Goal: Task Accomplishment & Management: Complete application form

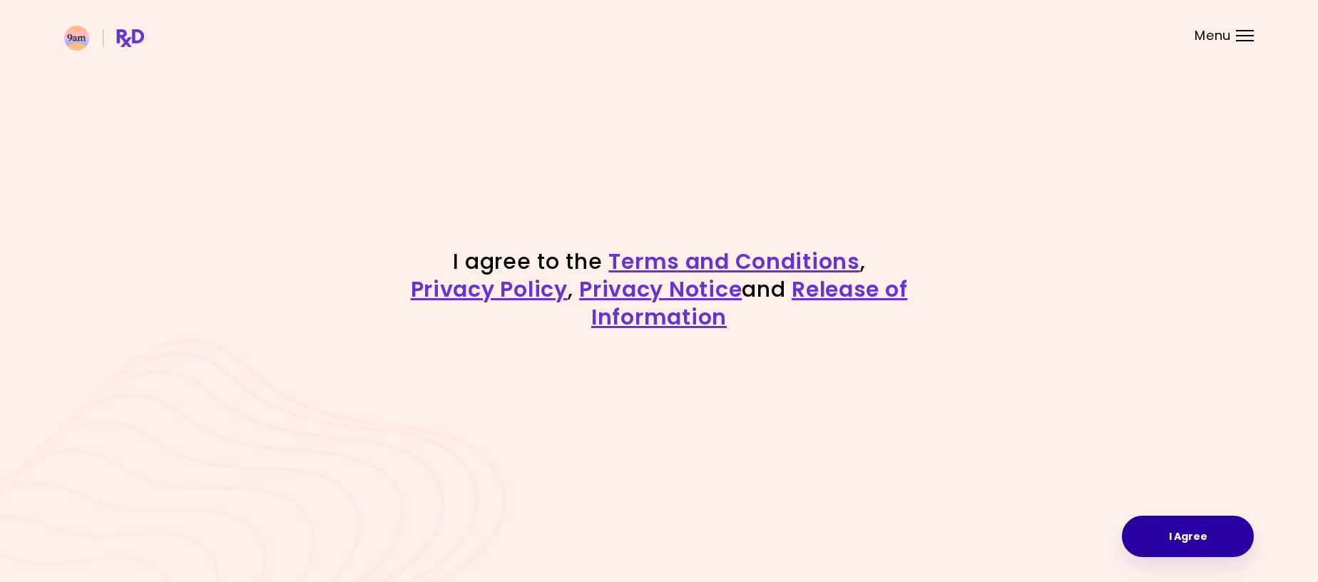
click at [1201, 541] on button "I Agree" at bounding box center [1188, 536] width 132 height 41
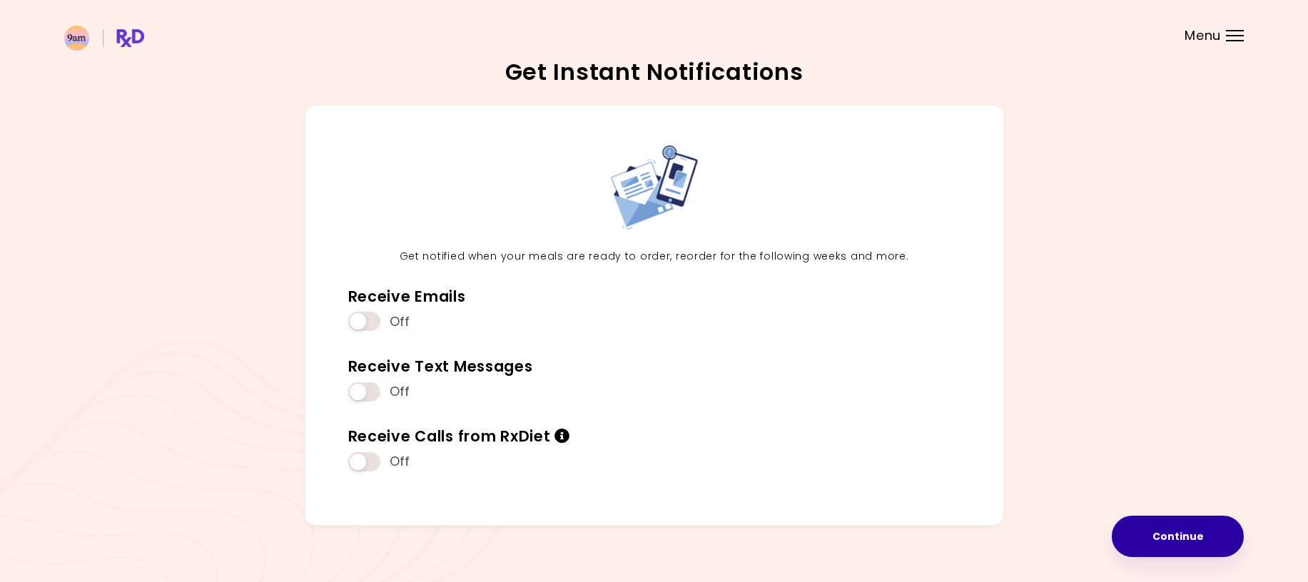
click at [1195, 534] on button "Continue" at bounding box center [1177, 536] width 132 height 41
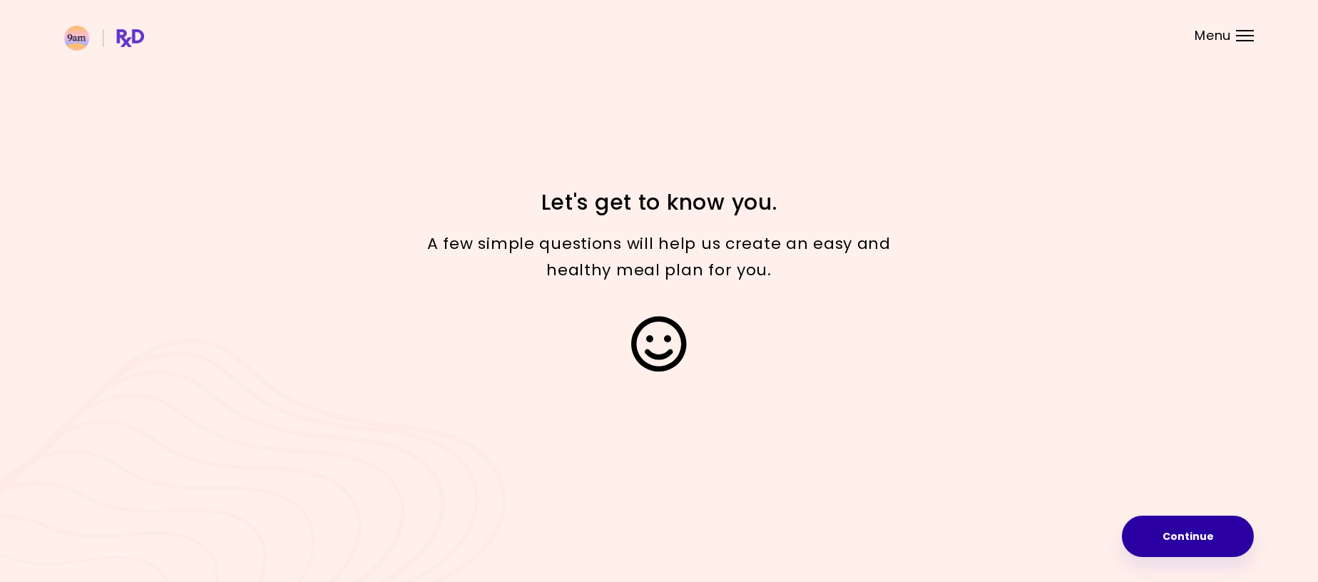
click at [1195, 534] on button "Continue" at bounding box center [1188, 536] width 132 height 41
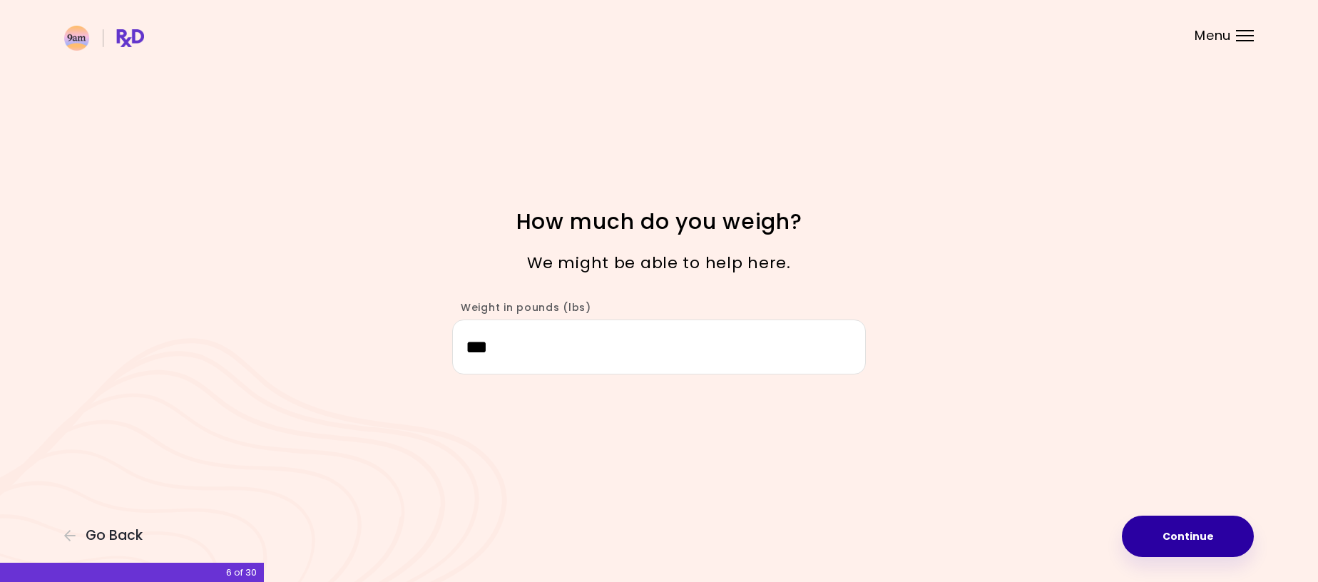
click at [1193, 537] on button "Continue" at bounding box center [1188, 536] width 132 height 41
select select "****"
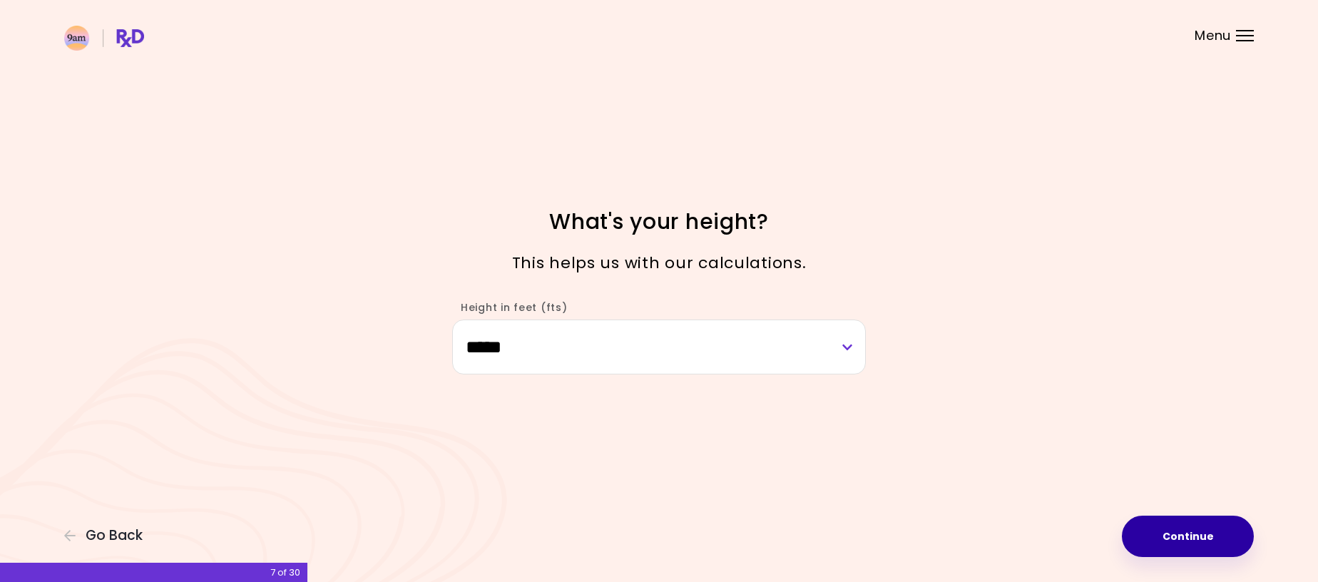
click at [1193, 537] on button "Continue" at bounding box center [1188, 536] width 132 height 41
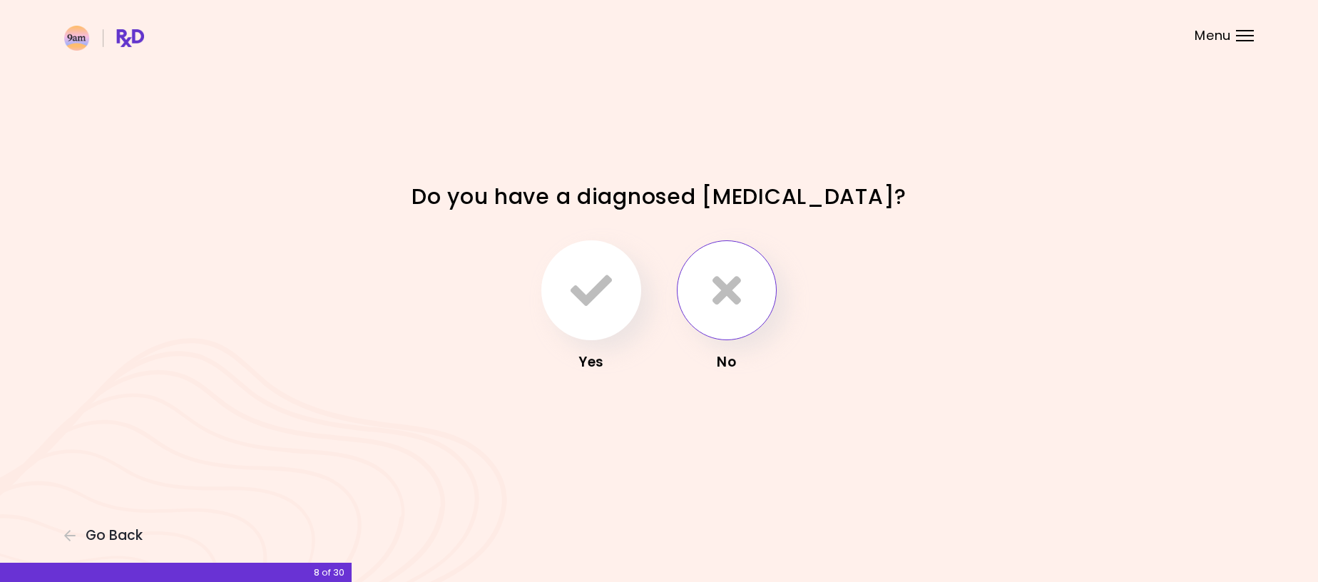
click at [734, 281] on icon "button" at bounding box center [727, 290] width 29 height 41
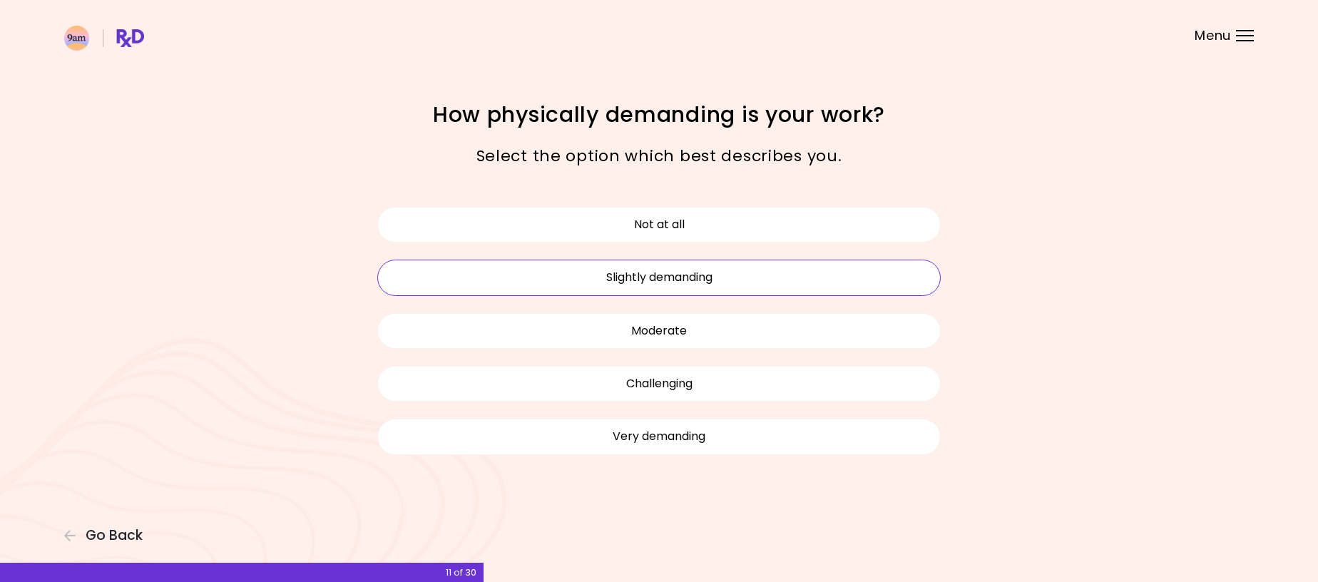
click at [715, 281] on button "Slightly demanding" at bounding box center [659, 278] width 564 height 36
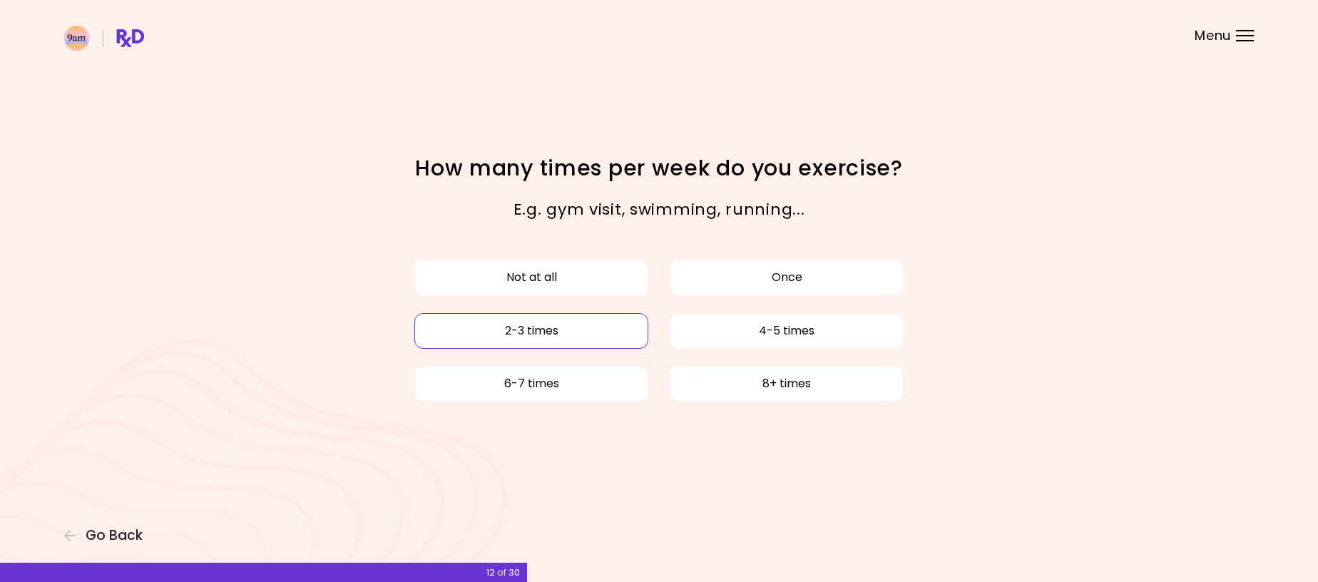
click at [586, 332] on button "2-3 times" at bounding box center [531, 331] width 234 height 36
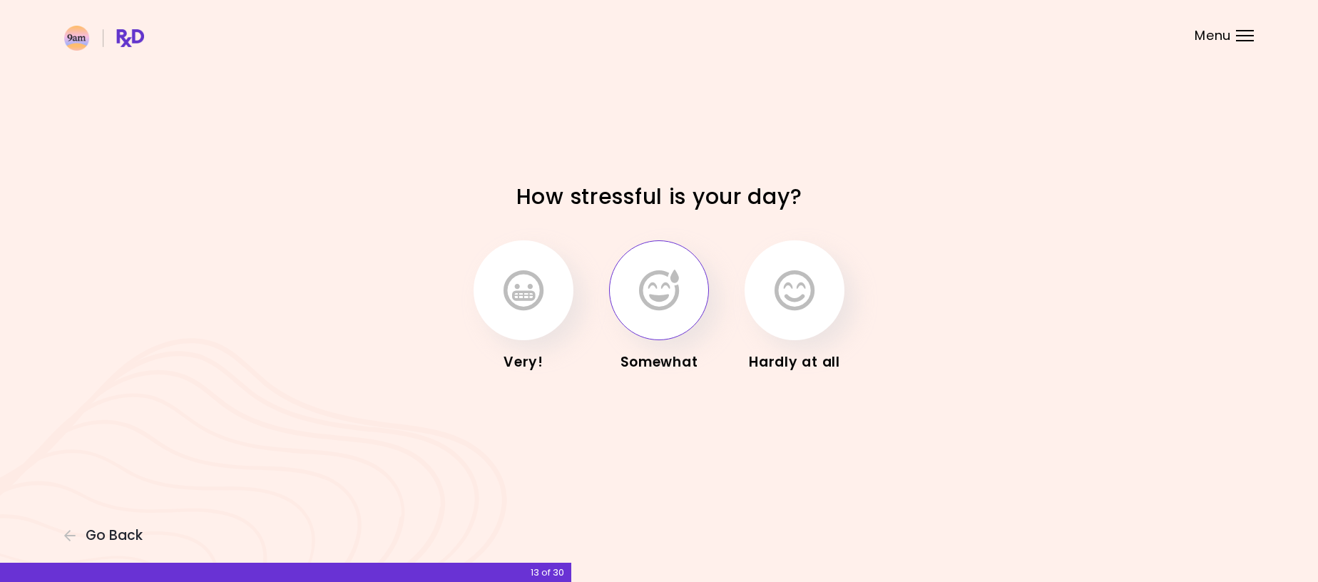
click at [668, 303] on icon "button" at bounding box center [659, 290] width 40 height 41
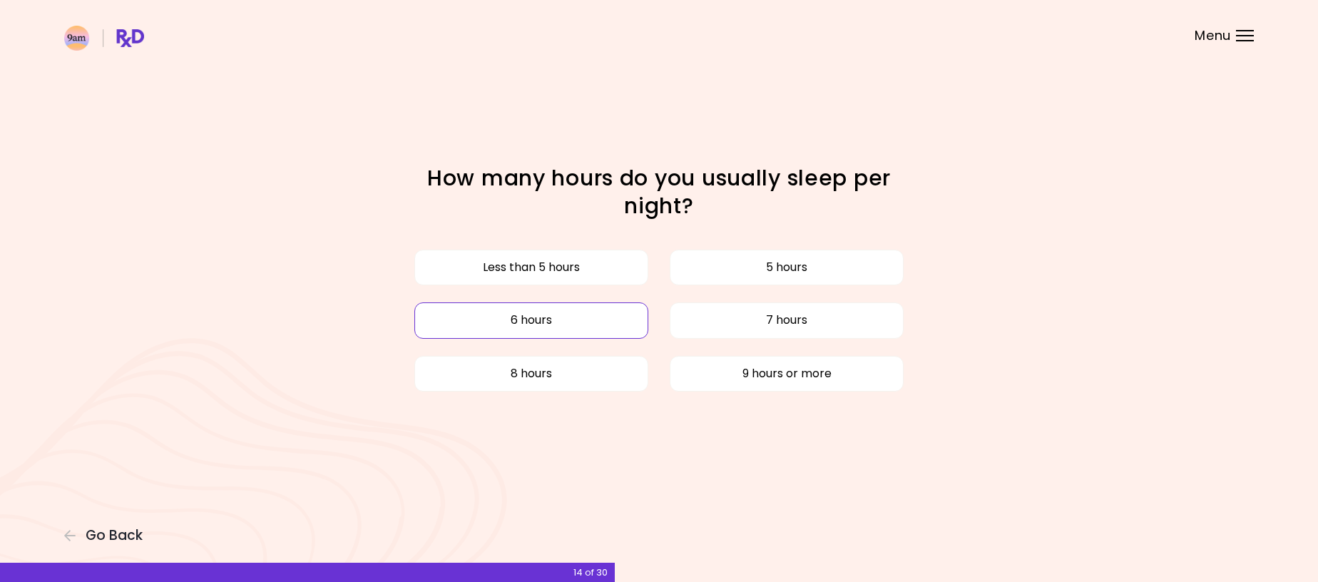
click at [613, 317] on button "6 hours" at bounding box center [531, 320] width 234 height 36
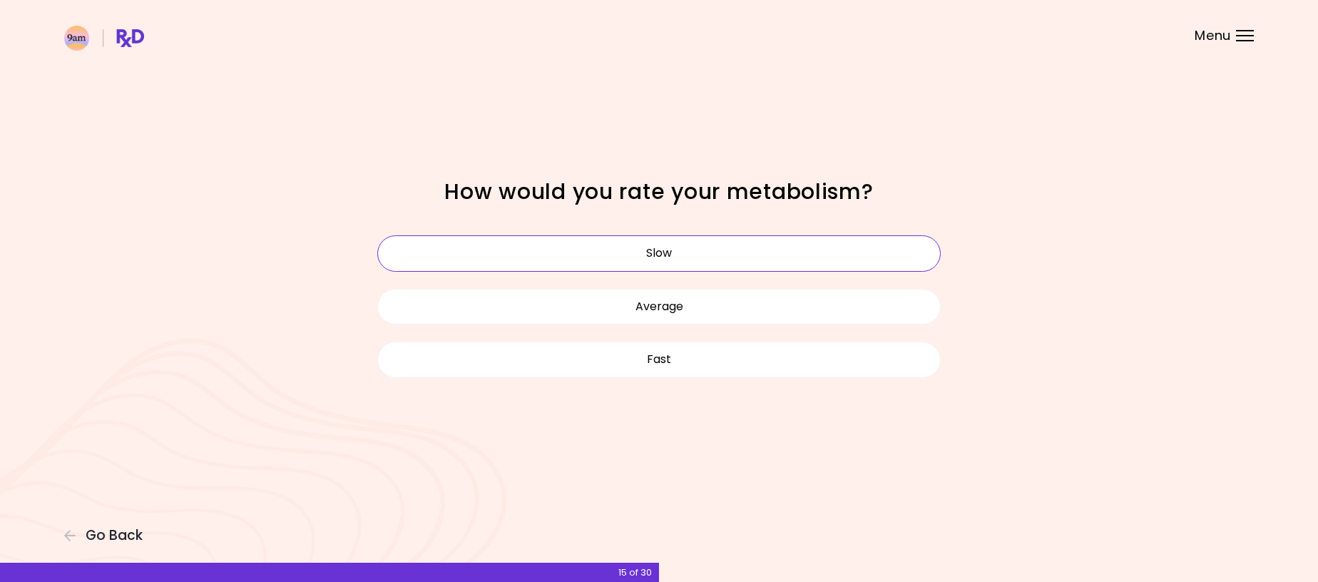
click at [627, 253] on button "Slow" at bounding box center [659, 253] width 564 height 36
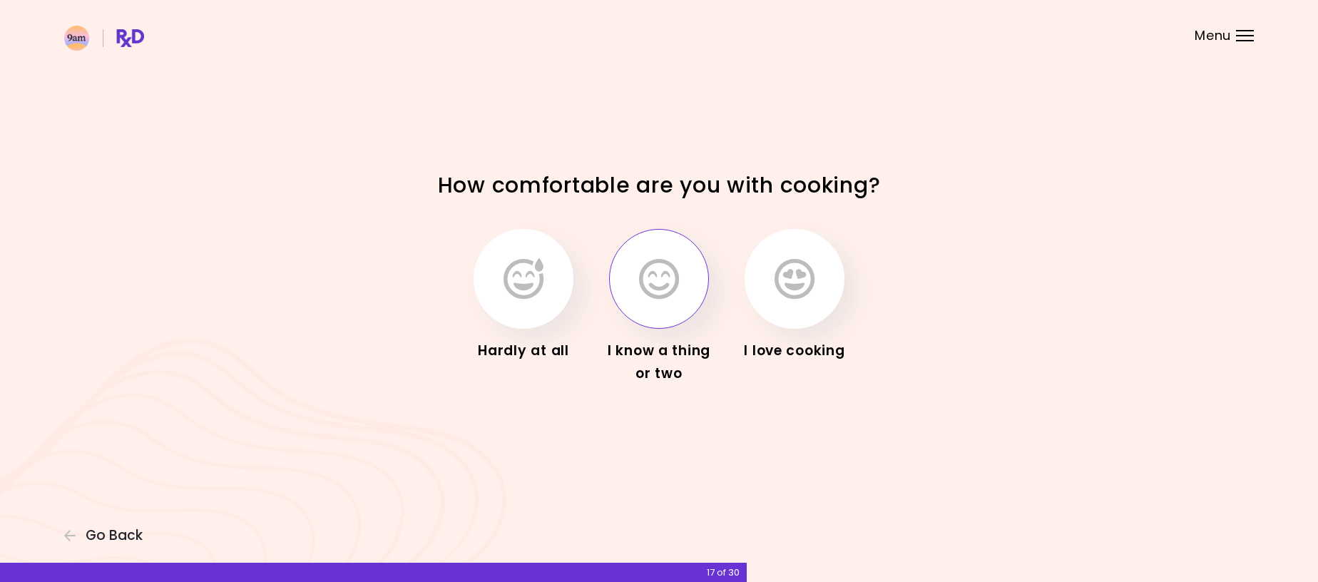
click at [680, 292] on button "button" at bounding box center [659, 279] width 100 height 100
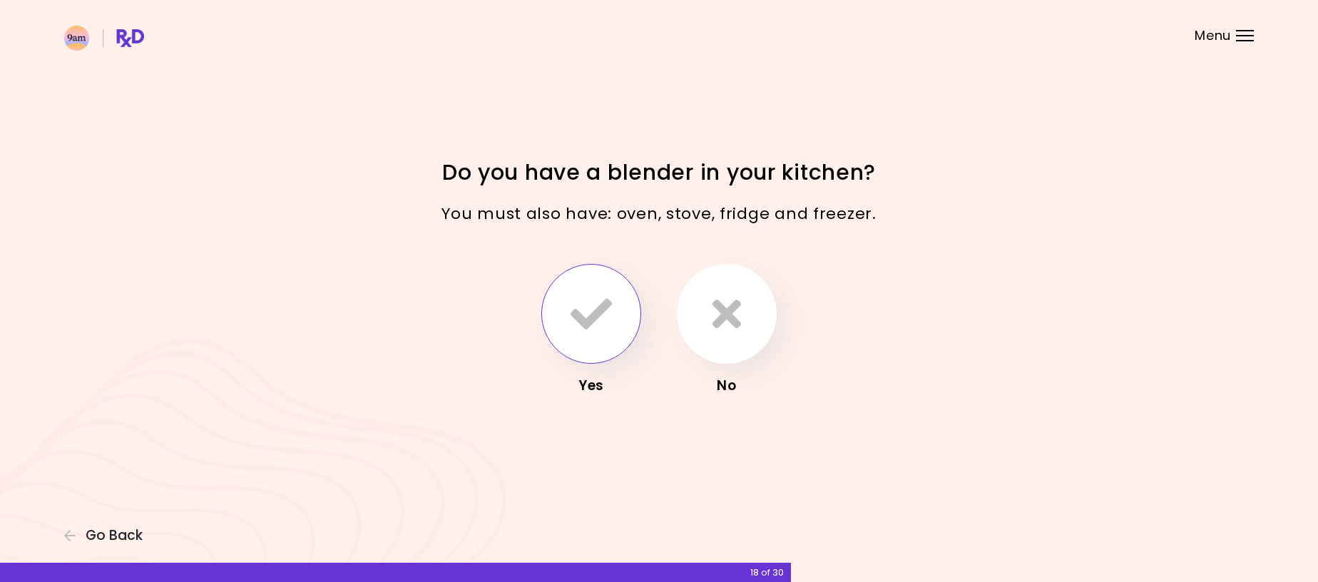
click at [621, 303] on button "button" at bounding box center [591, 314] width 100 height 100
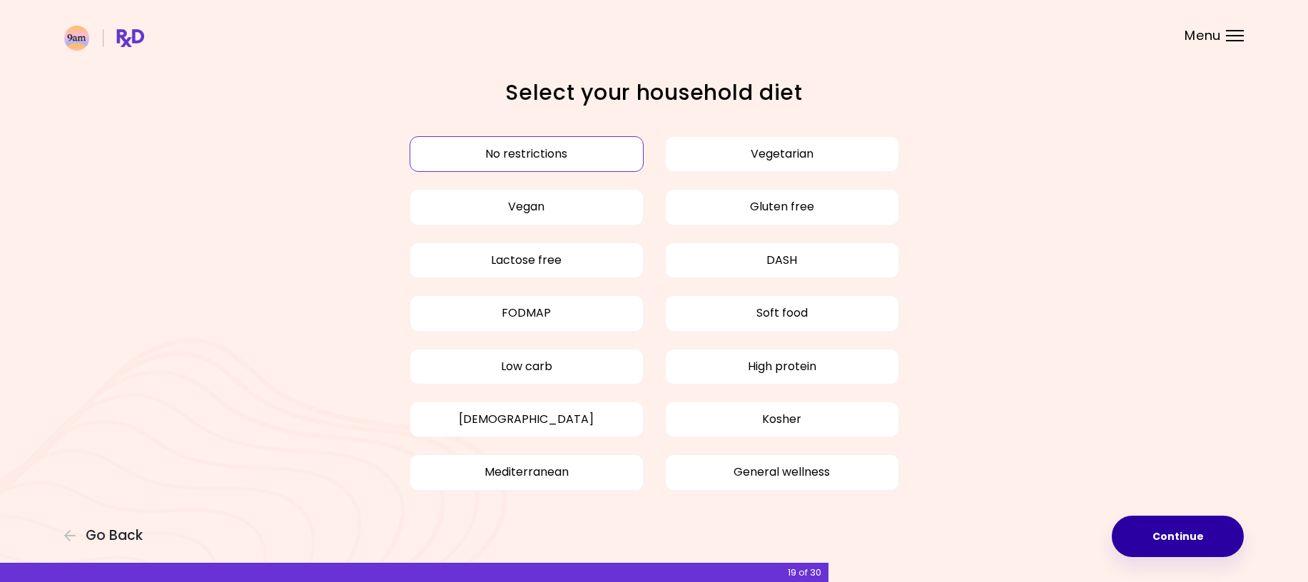
click at [1188, 534] on button "Continue" at bounding box center [1177, 536] width 132 height 41
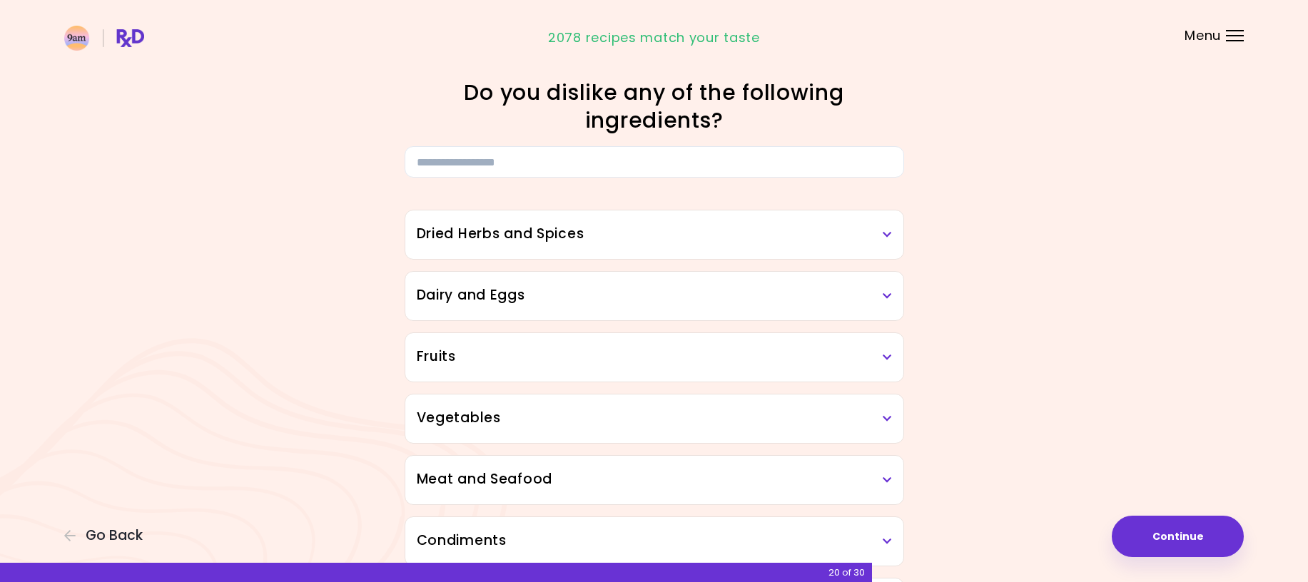
click at [887, 230] on icon at bounding box center [886, 235] width 9 height 10
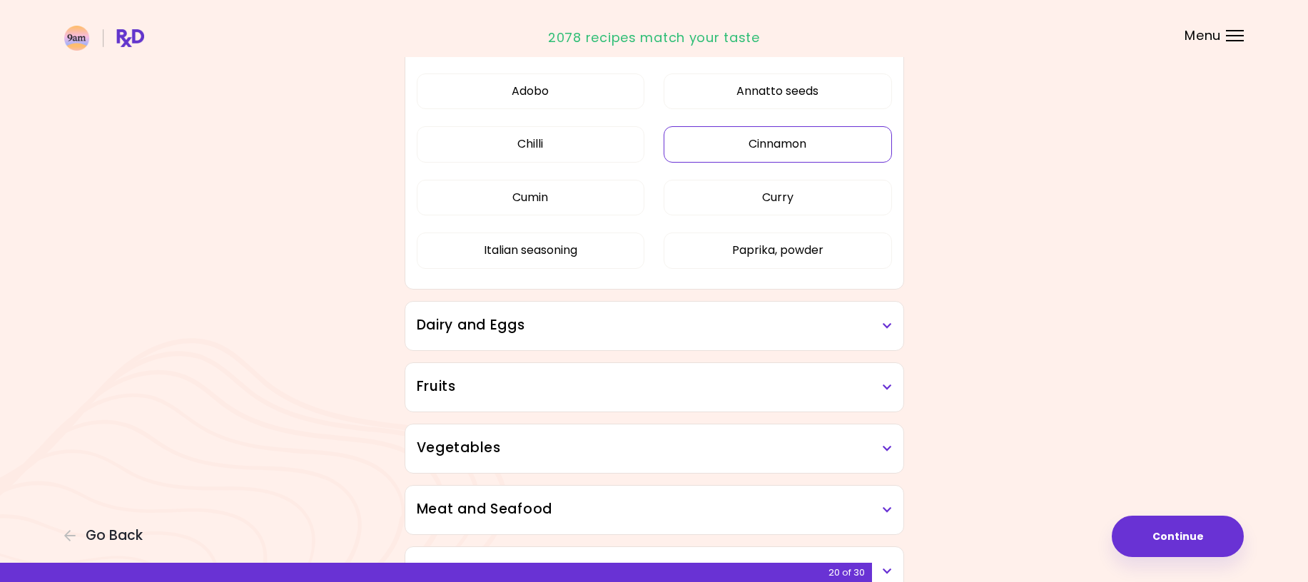
scroll to position [214, 0]
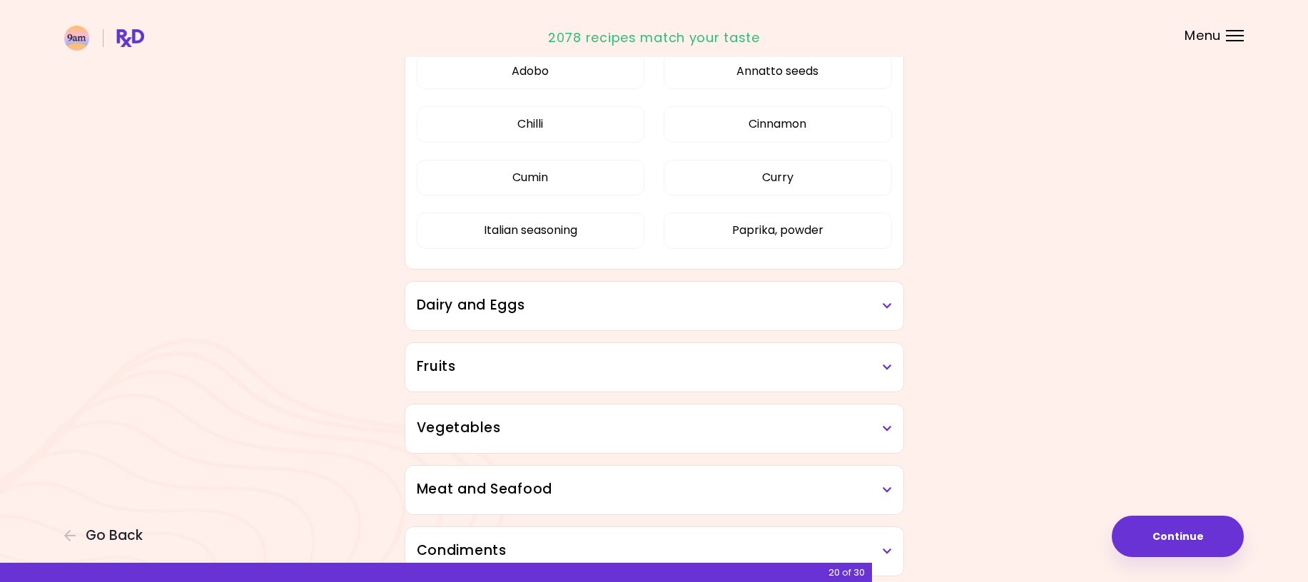
click at [880, 302] on h3 "Dairy and Eggs" at bounding box center [654, 305] width 475 height 21
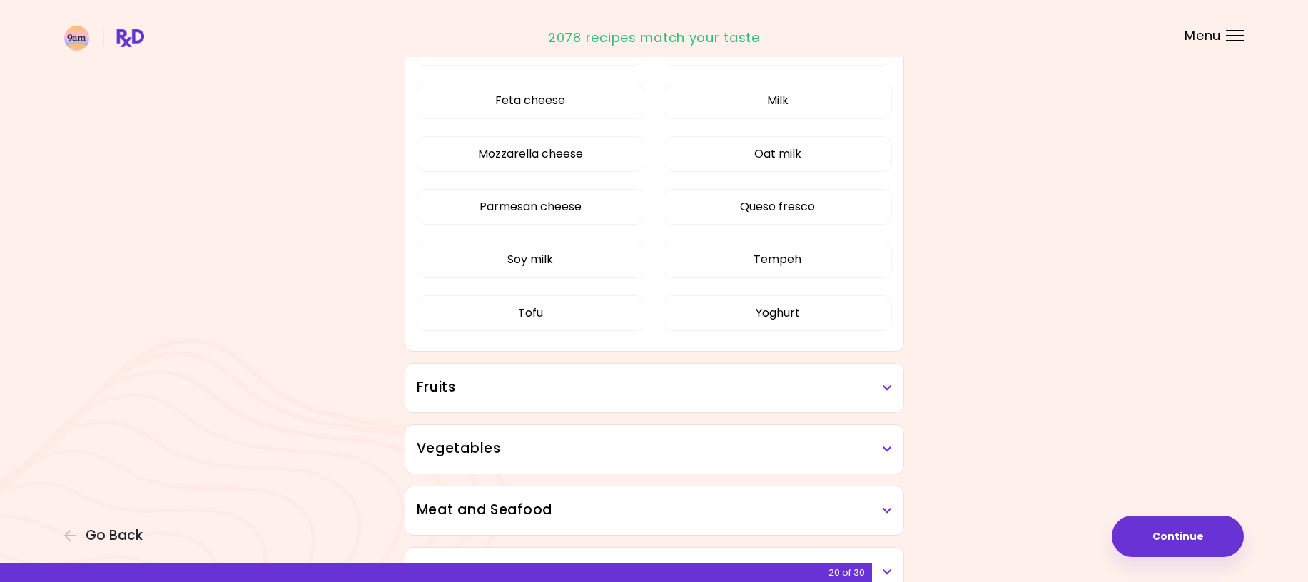
scroll to position [642, 0]
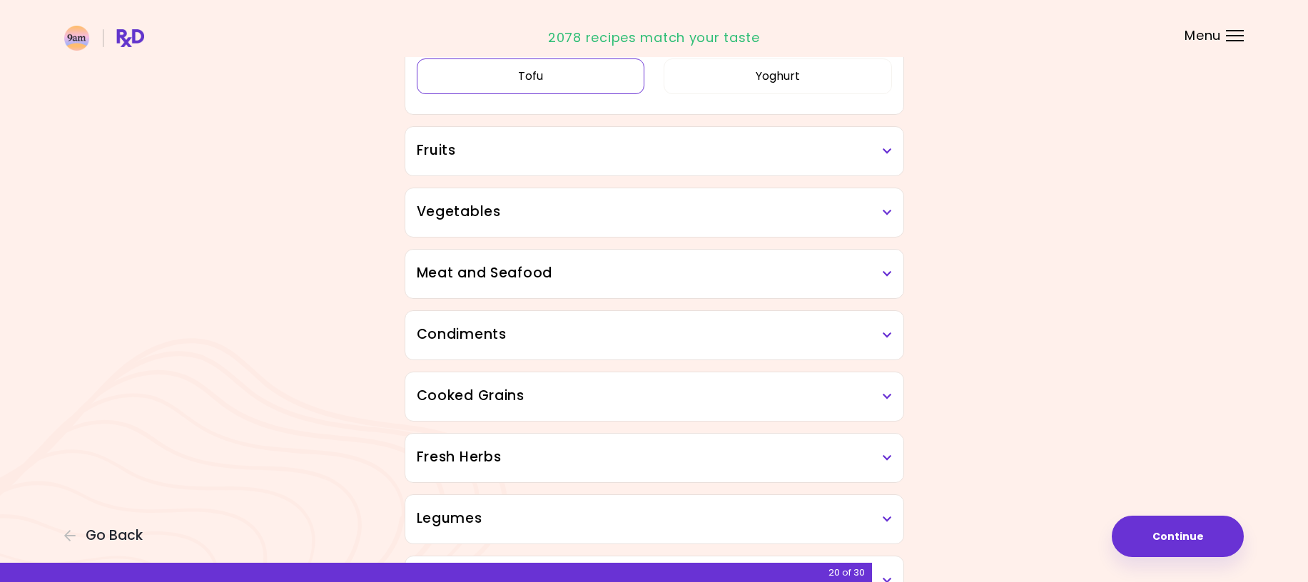
click at [558, 94] on button "Tofu" at bounding box center [531, 76] width 228 height 36
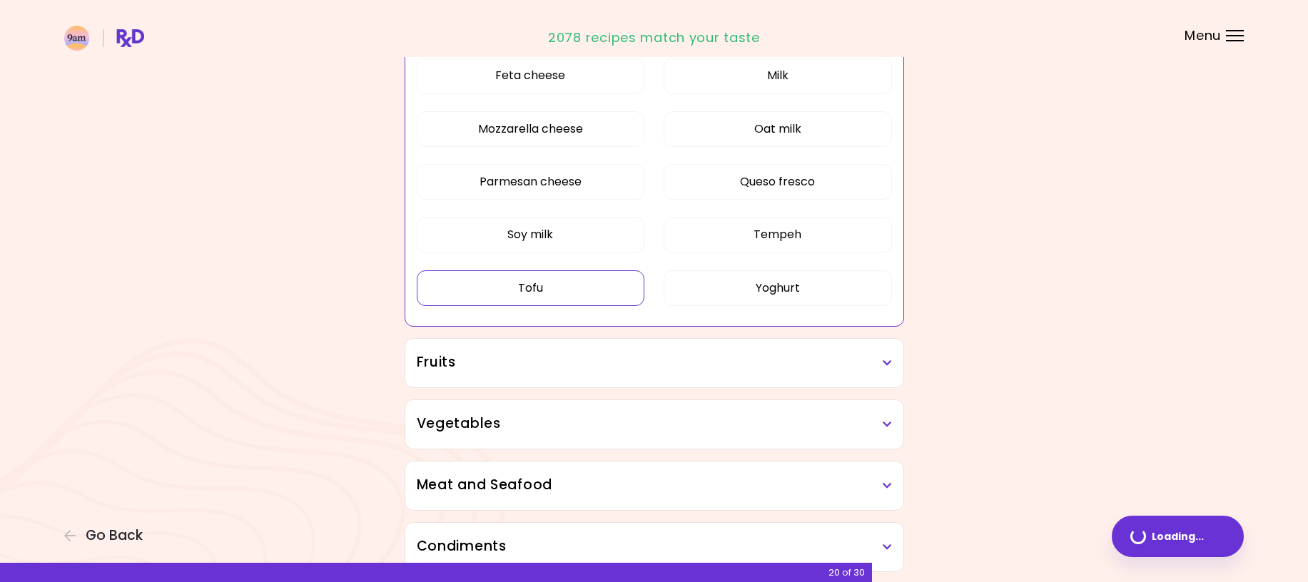
scroll to position [418, 0]
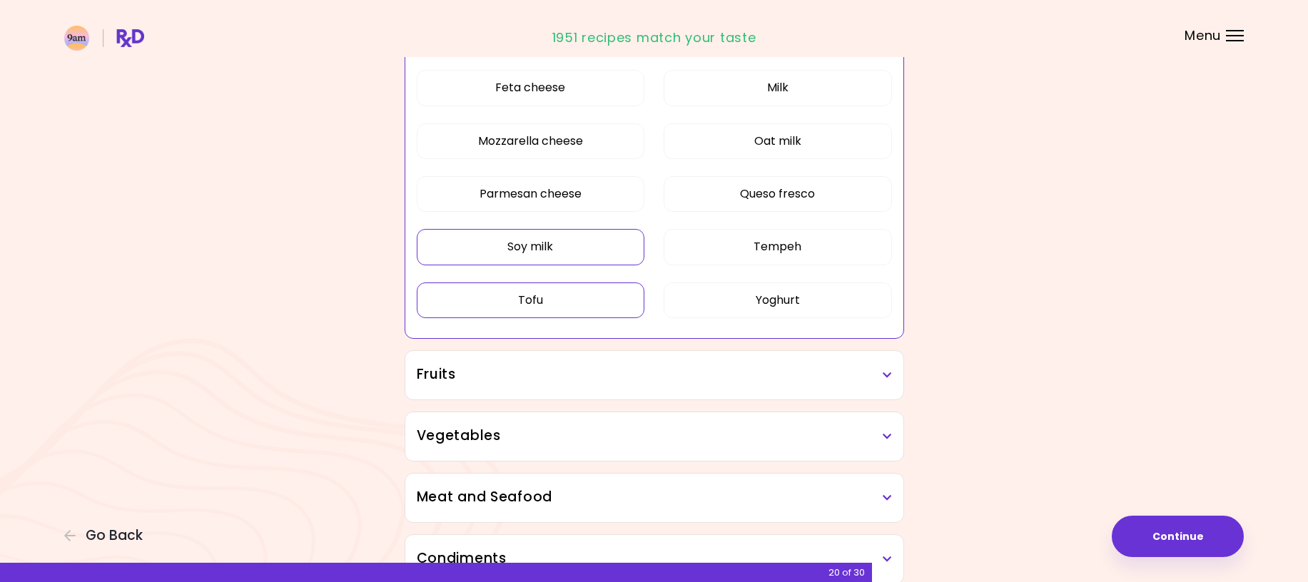
click at [561, 249] on button "Soy milk" at bounding box center [531, 247] width 228 height 36
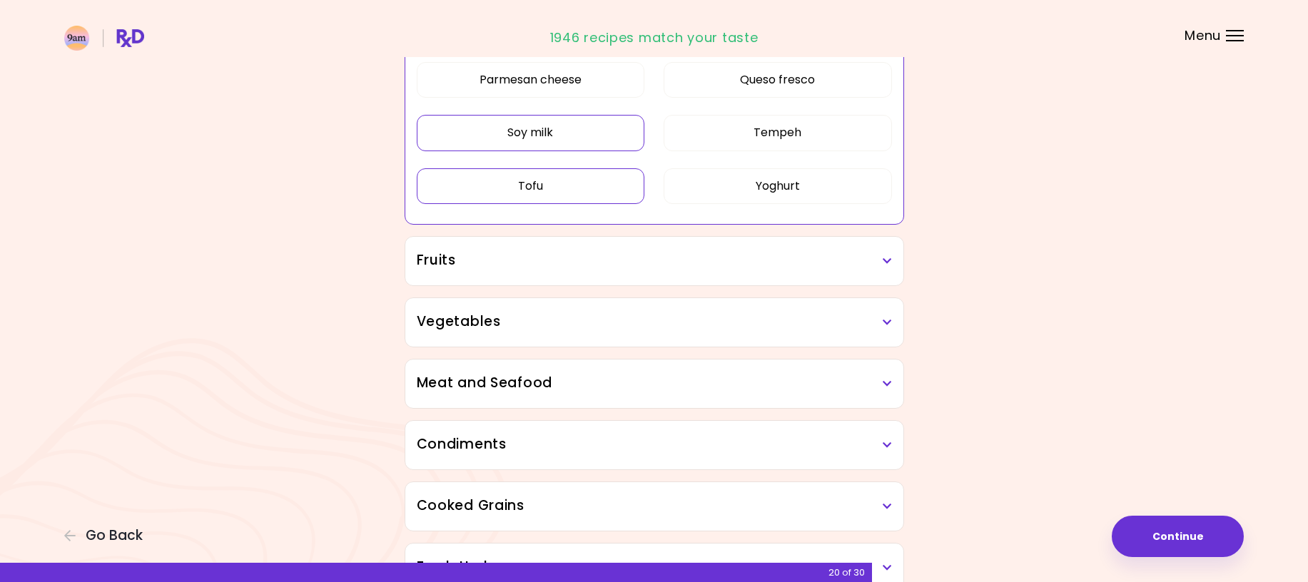
scroll to position [561, 0]
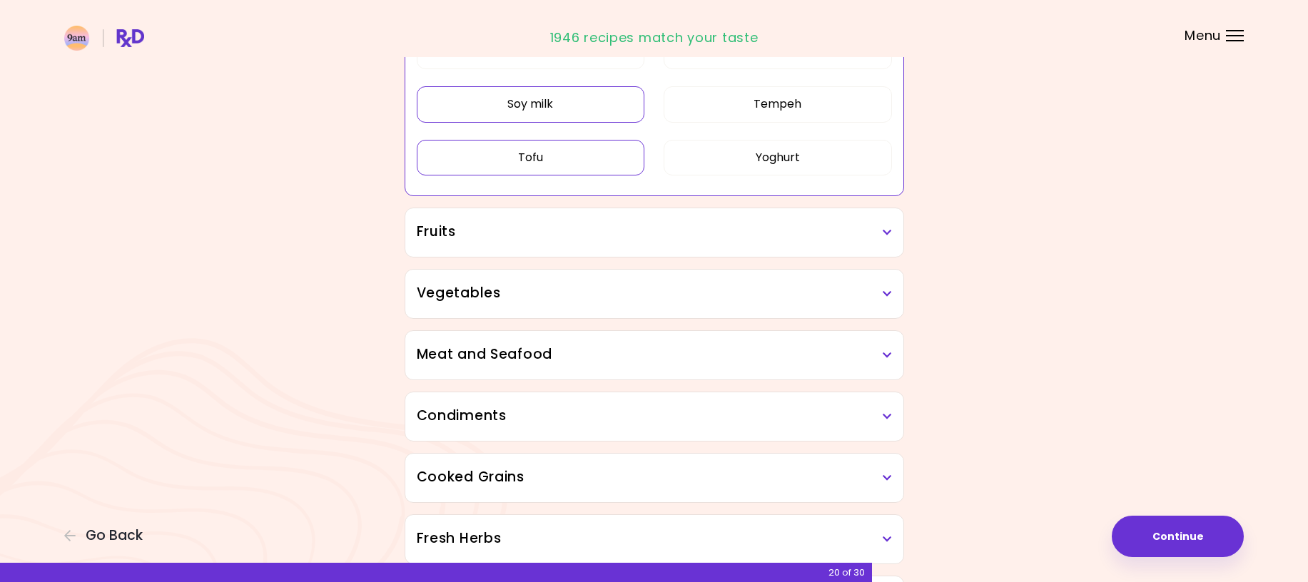
click at [894, 231] on div "Fruits" at bounding box center [654, 232] width 498 height 49
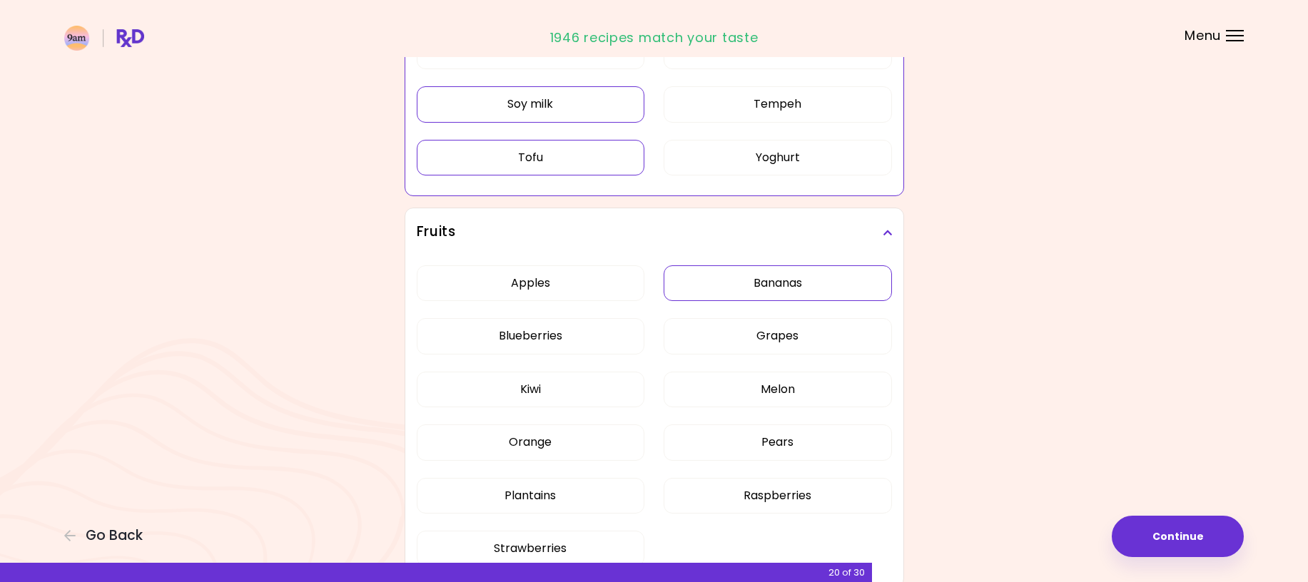
click at [799, 290] on div "Apples Bananas Blueberries Grapes Kiwi Melon Orange Pears Plantains Raspberries…" at bounding box center [654, 422] width 475 height 330
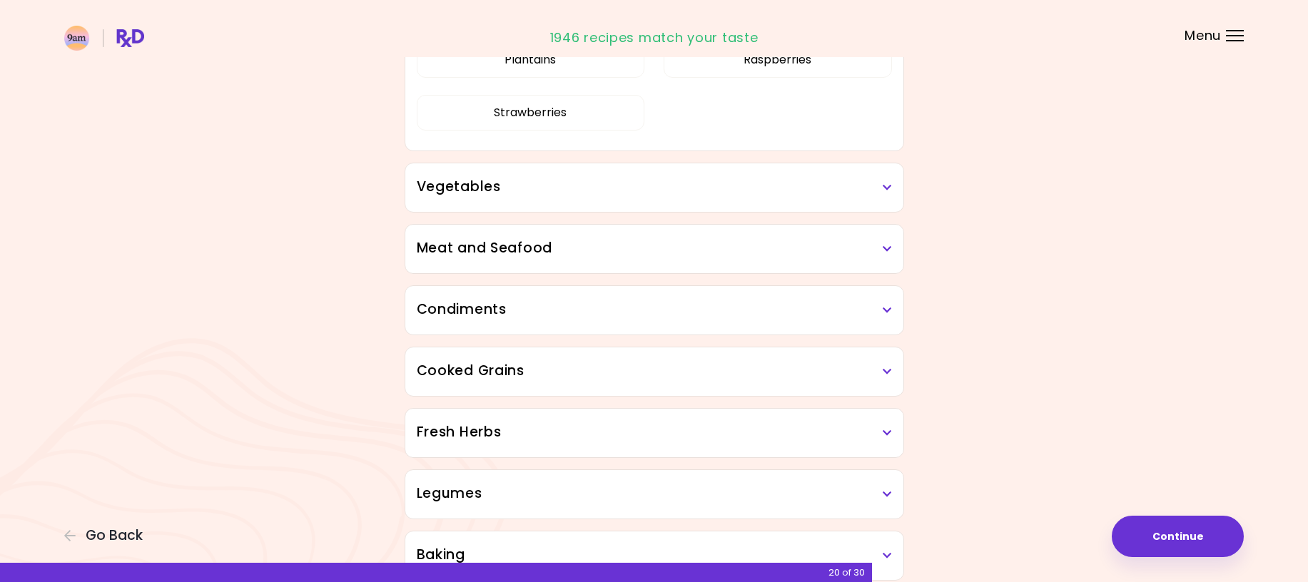
click at [882, 184] on icon at bounding box center [886, 188] width 9 height 10
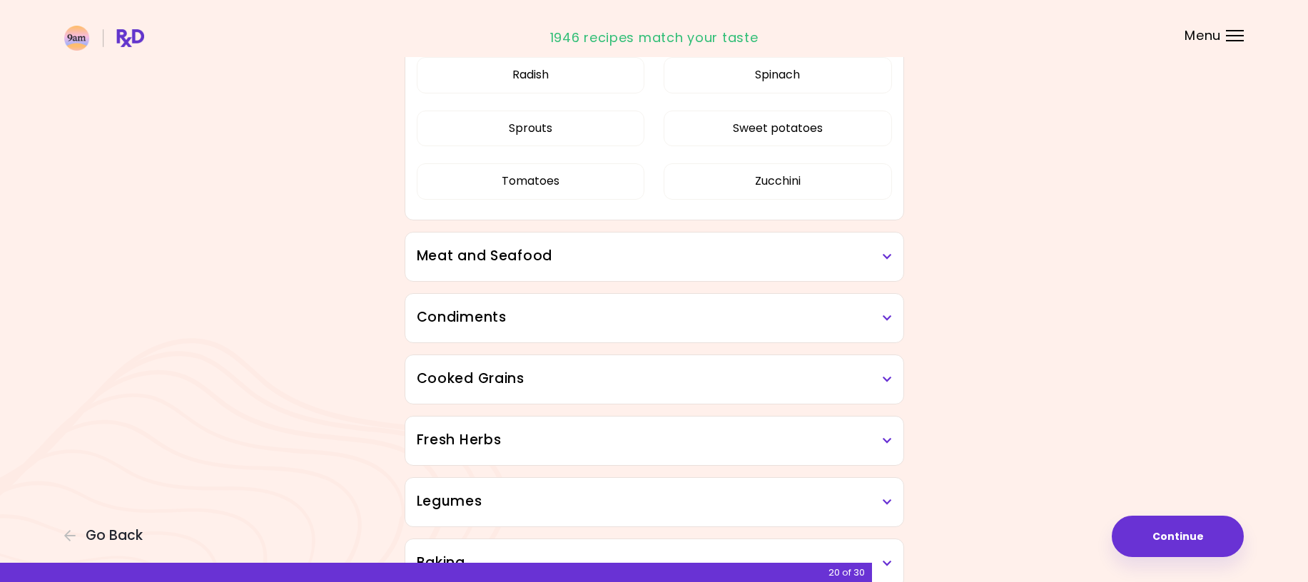
scroll to position [1417, 0]
click at [876, 249] on h3 "Meat and Seafood" at bounding box center [654, 253] width 475 height 21
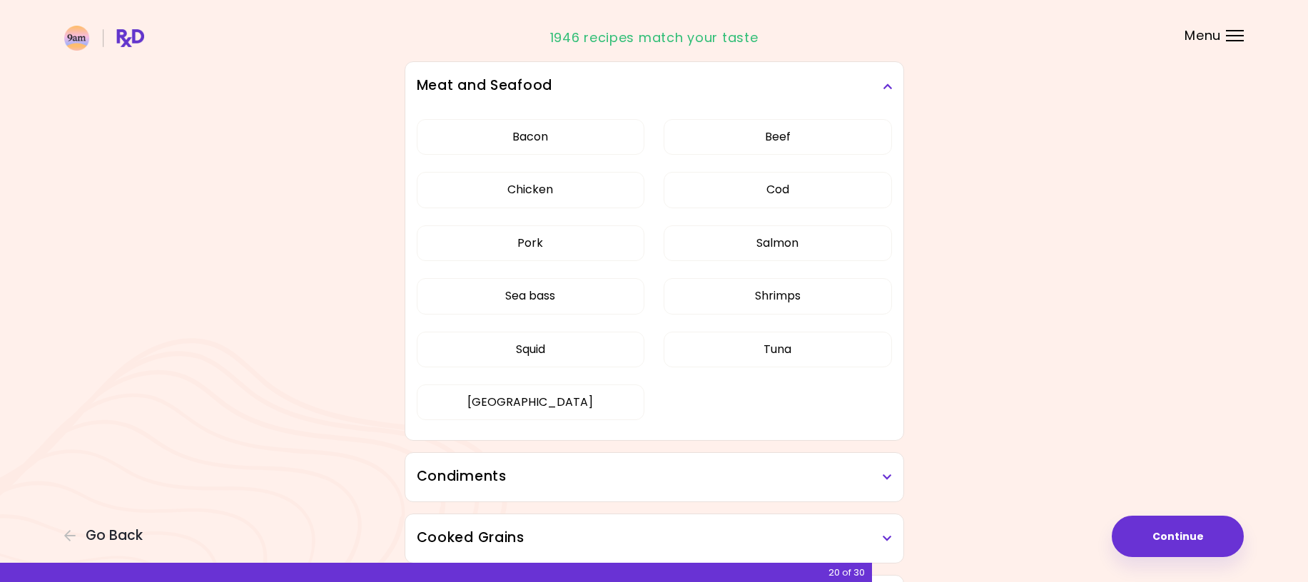
scroll to position [1559, 0]
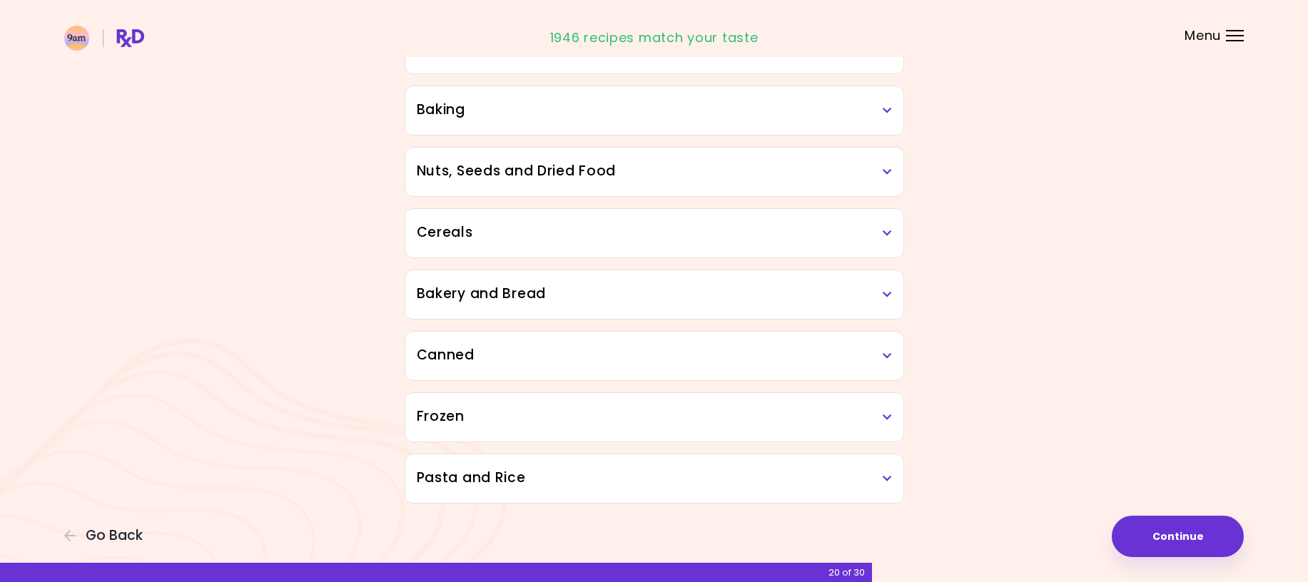
scroll to position [491, 0]
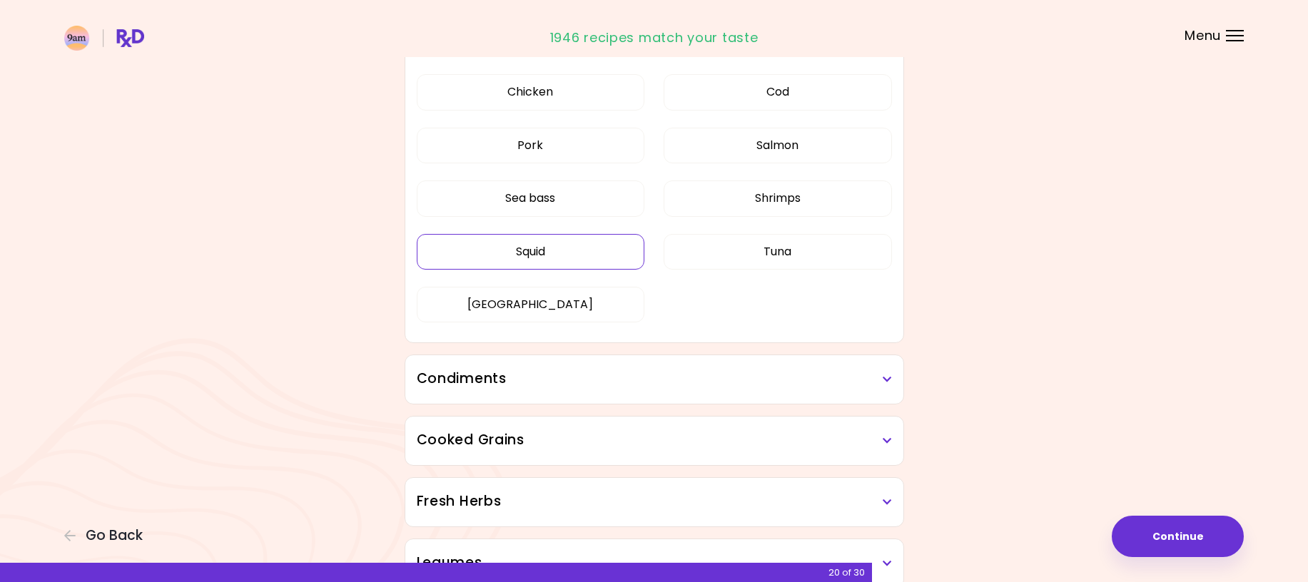
click at [540, 246] on button "Squid" at bounding box center [531, 252] width 228 height 36
click at [518, 308] on button "[GEOGRAPHIC_DATA]" at bounding box center [531, 305] width 228 height 36
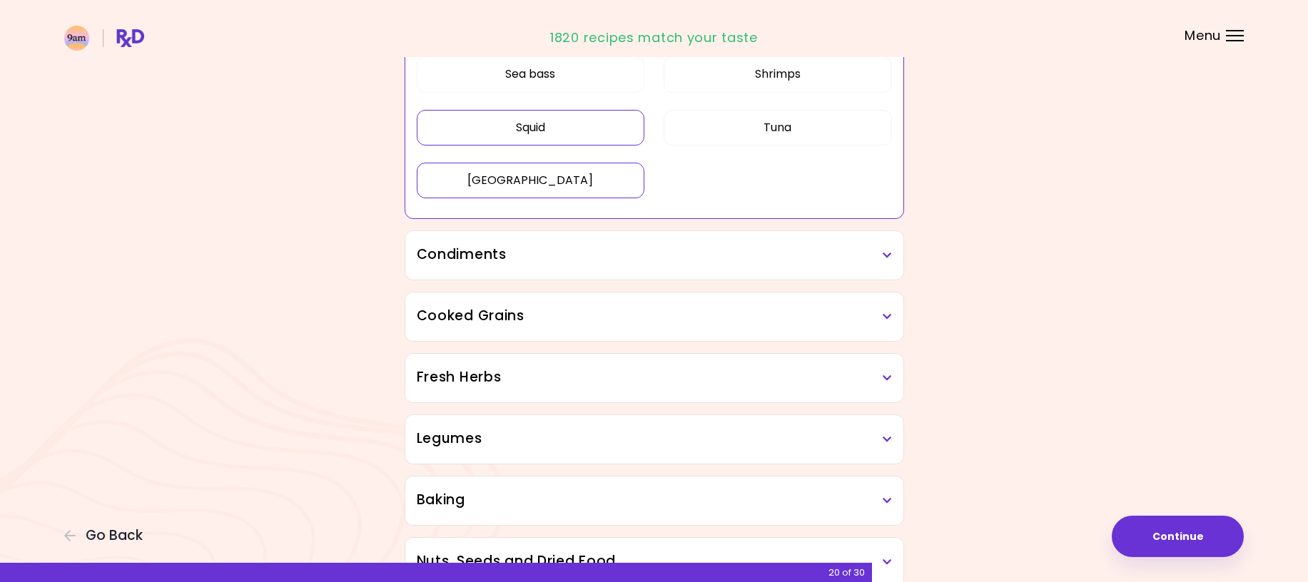
scroll to position [634, 0]
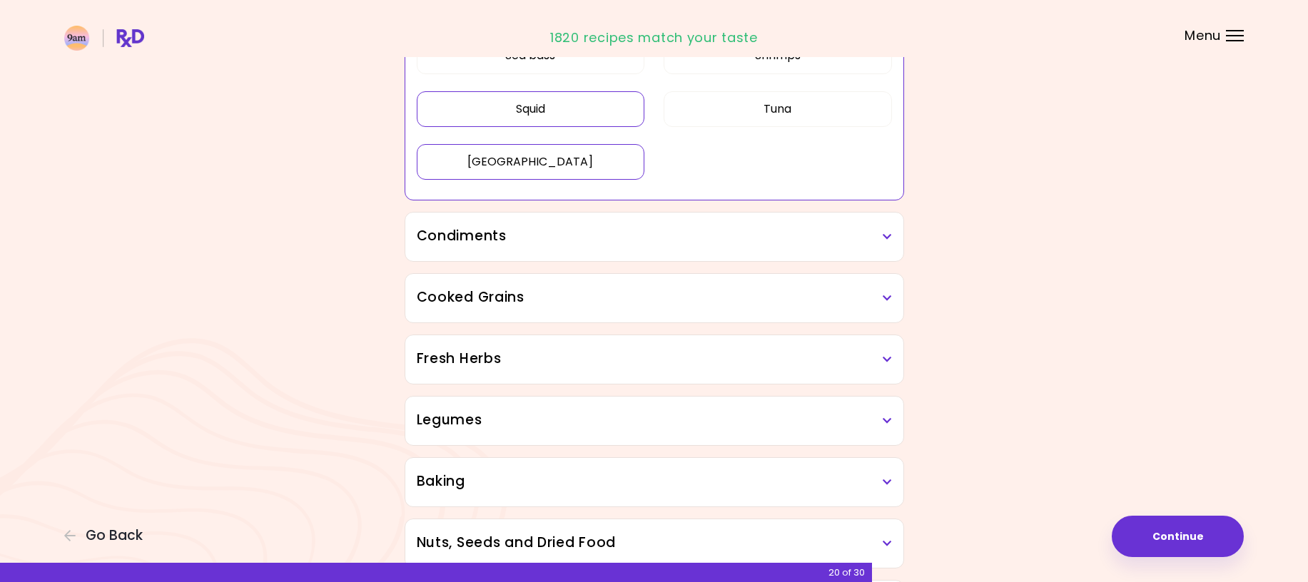
click at [881, 225] on div "Condiments" at bounding box center [654, 237] width 498 height 49
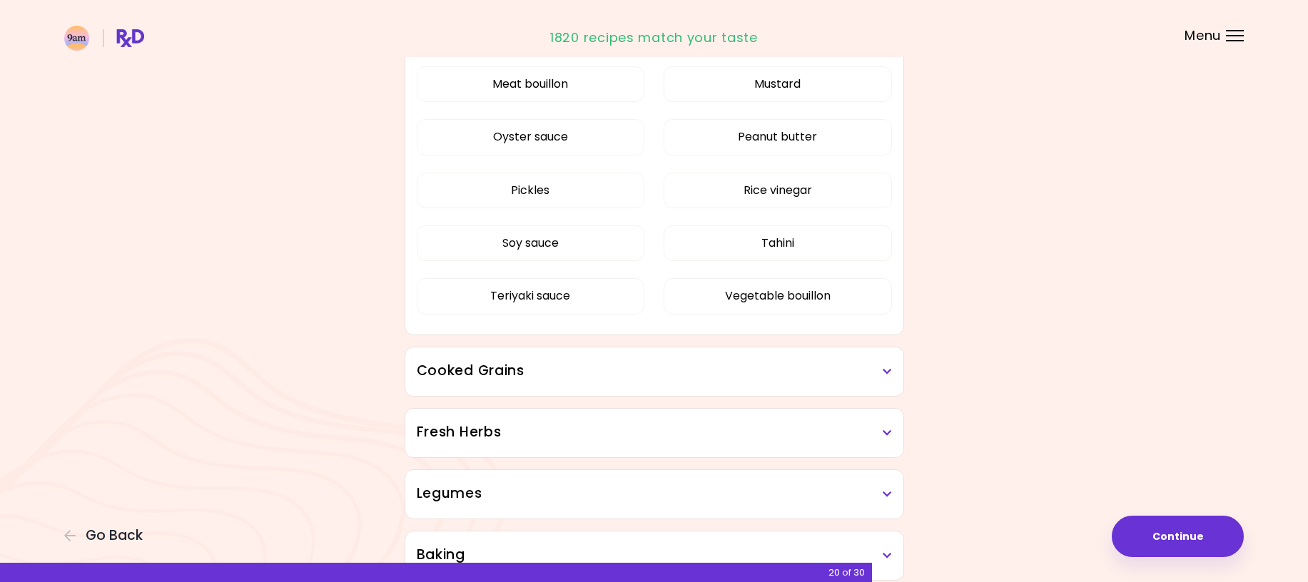
scroll to position [1062, 0]
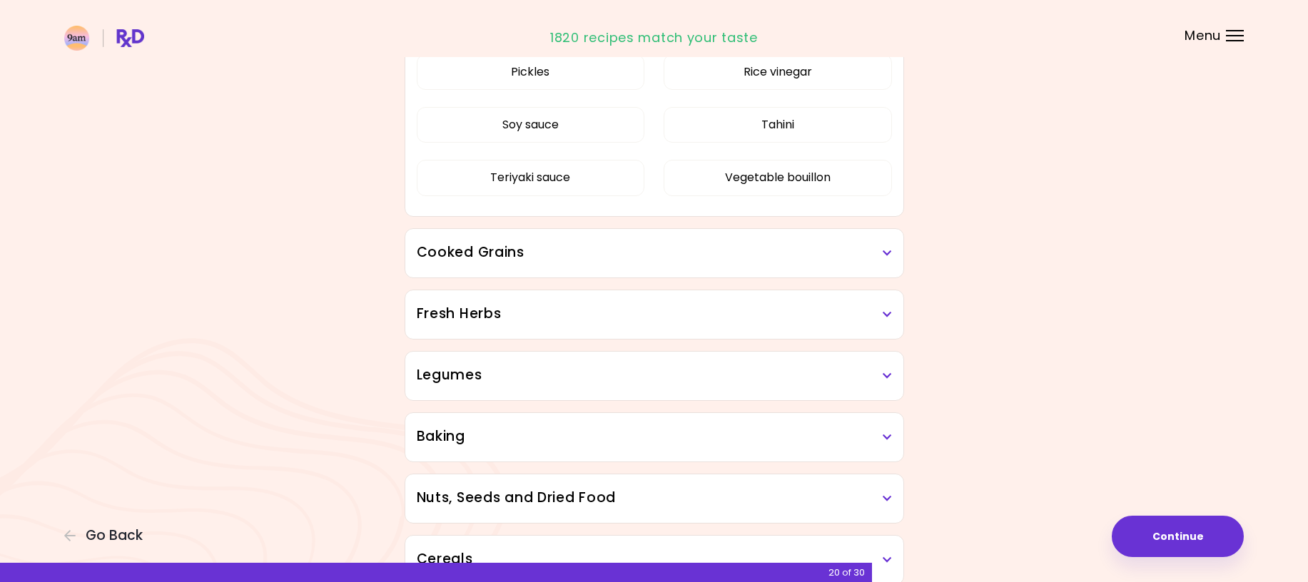
click at [892, 259] on div "Cooked Grains" at bounding box center [654, 253] width 498 height 49
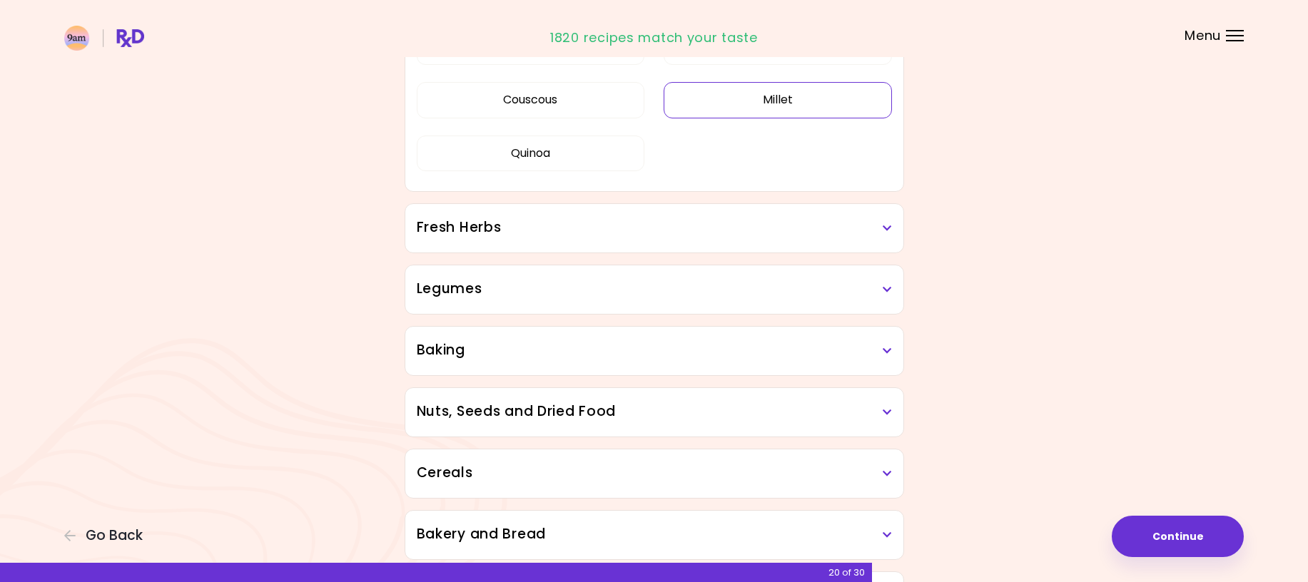
scroll to position [1347, 0]
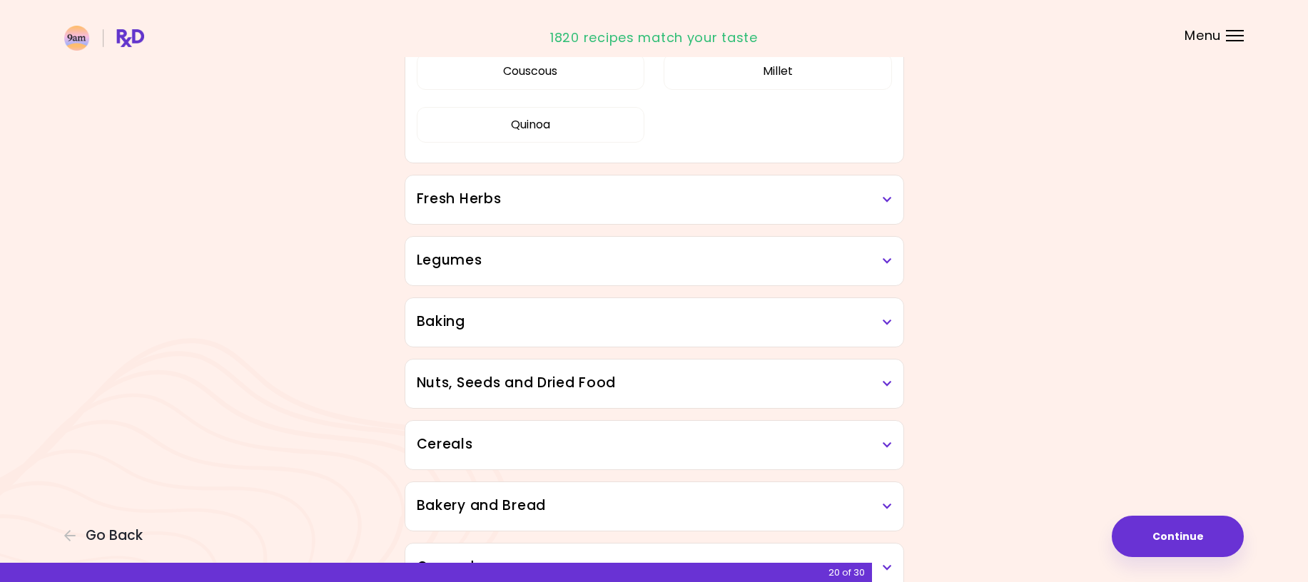
click at [886, 193] on h3 "Fresh Herbs" at bounding box center [654, 199] width 475 height 21
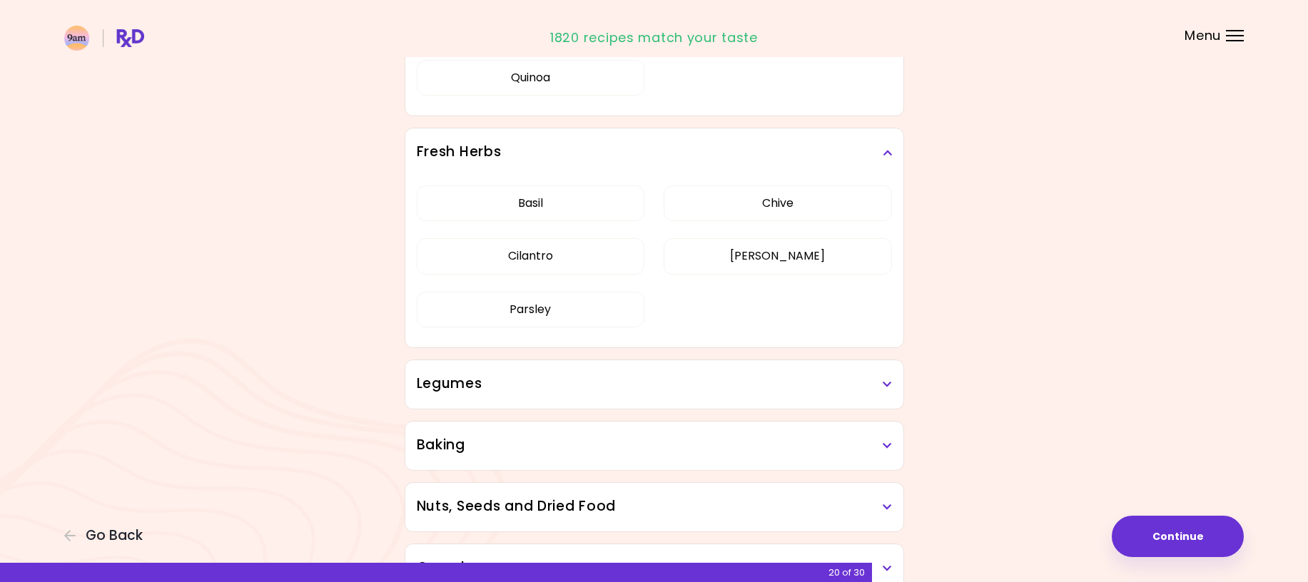
scroll to position [1490, 0]
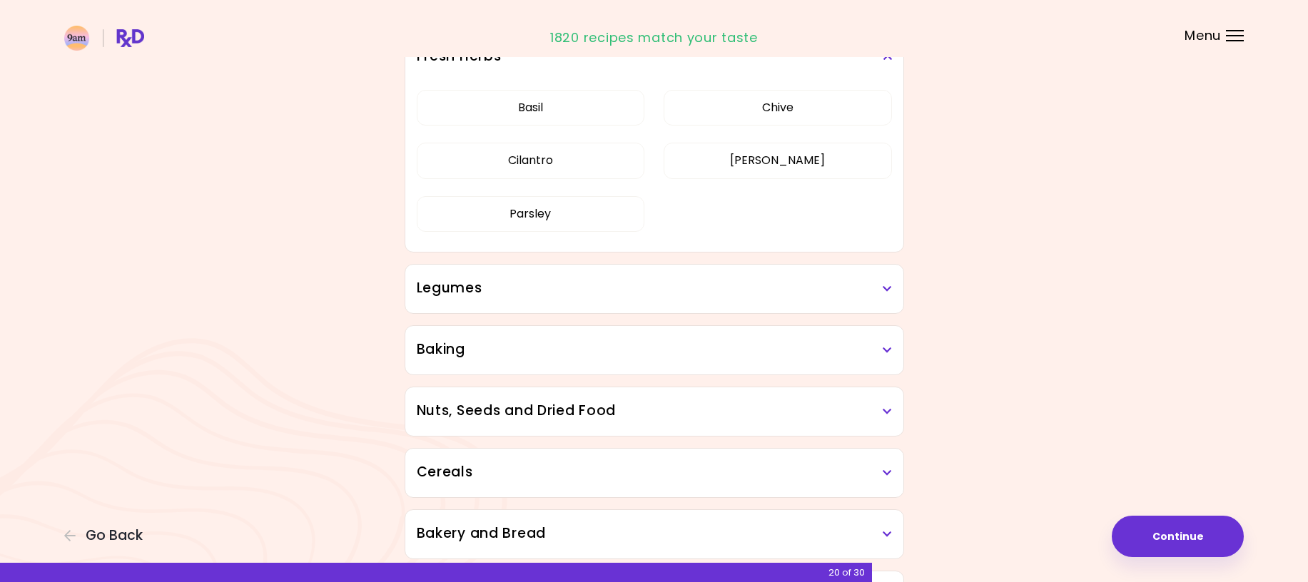
click at [875, 286] on h3 "Legumes" at bounding box center [654, 288] width 475 height 21
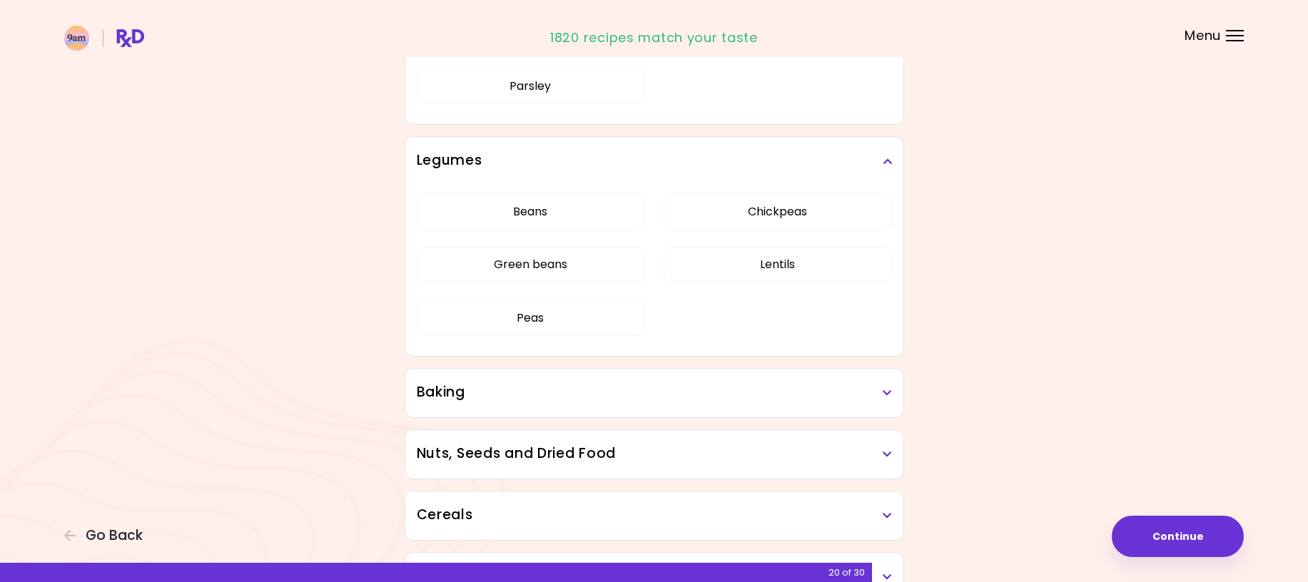
scroll to position [1704, 0]
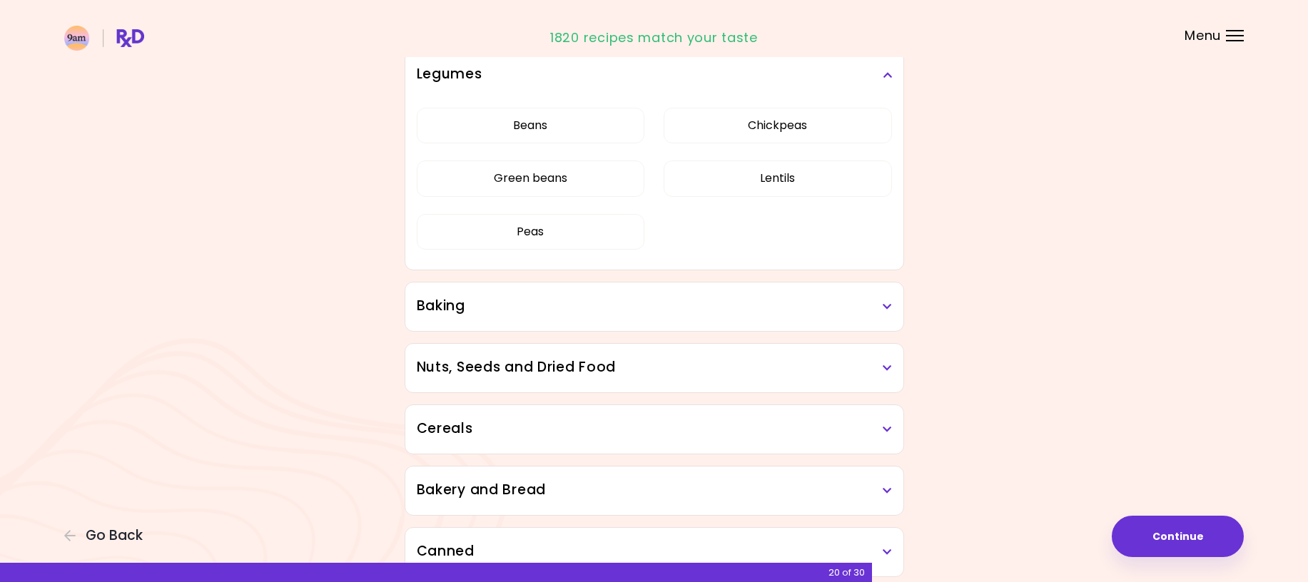
click at [887, 293] on div "Baking" at bounding box center [654, 306] width 498 height 49
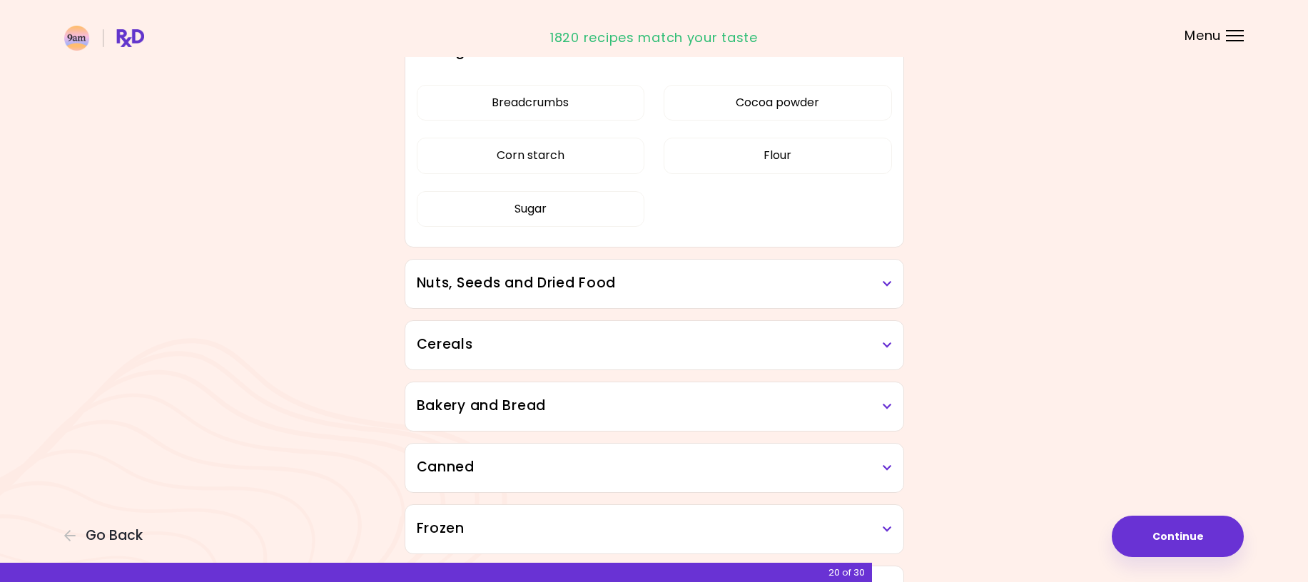
scroll to position [1989, 0]
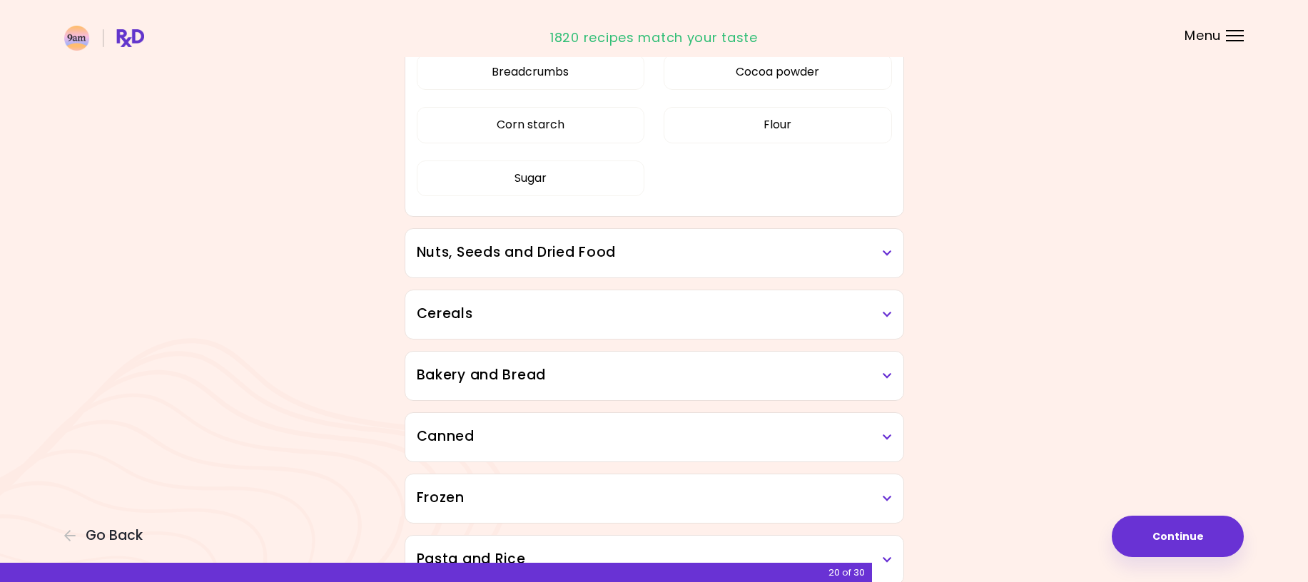
click at [895, 253] on div "Nuts, Seeds and Dried Food" at bounding box center [654, 253] width 498 height 49
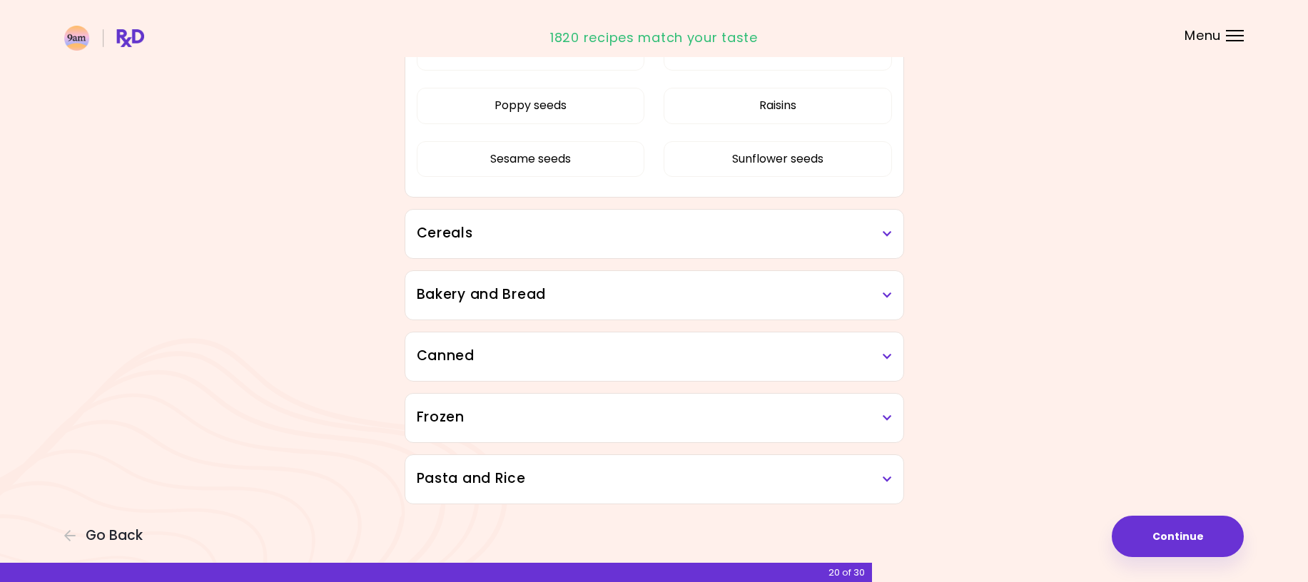
scroll to position [2348, 0]
click at [887, 486] on h3 "Pasta and Rice" at bounding box center [654, 478] width 475 height 21
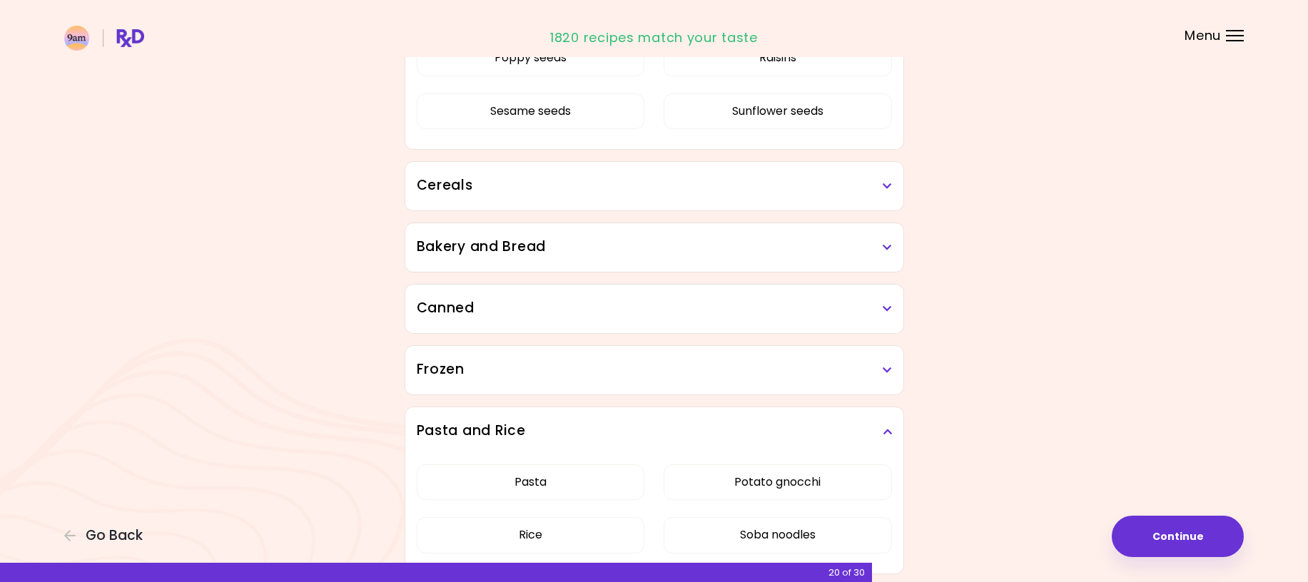
scroll to position [2465, 0]
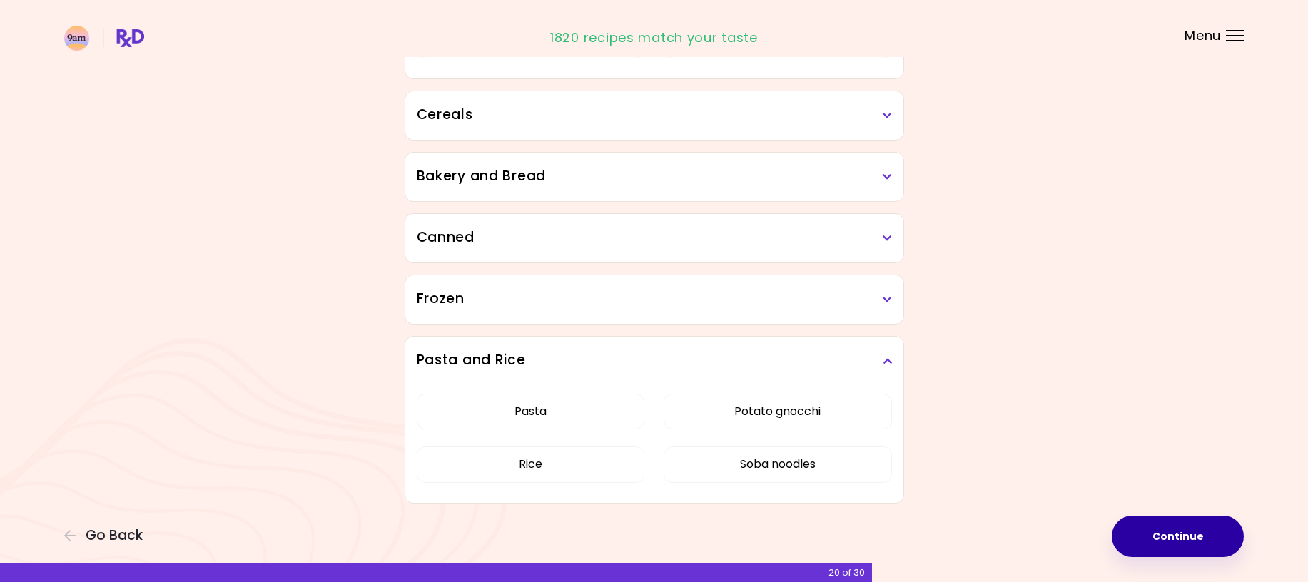
click at [1167, 538] on button "Continue" at bounding box center [1177, 536] width 132 height 41
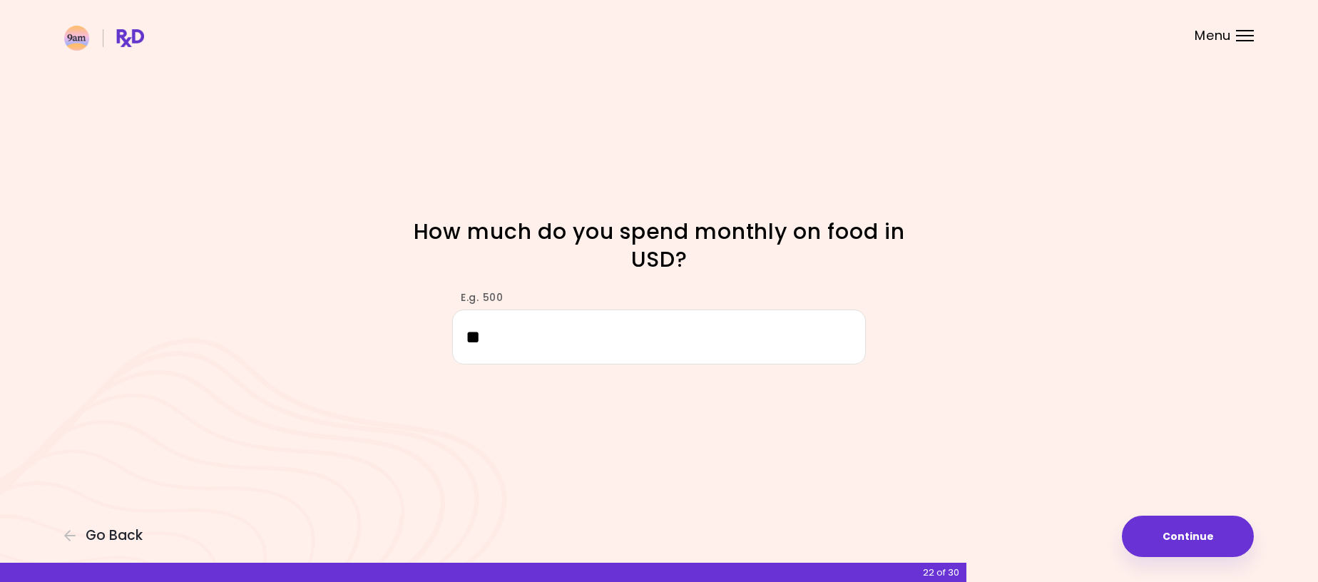
type input "*"
type input "***"
click at [1182, 535] on button "Continue" at bounding box center [1188, 536] width 132 height 41
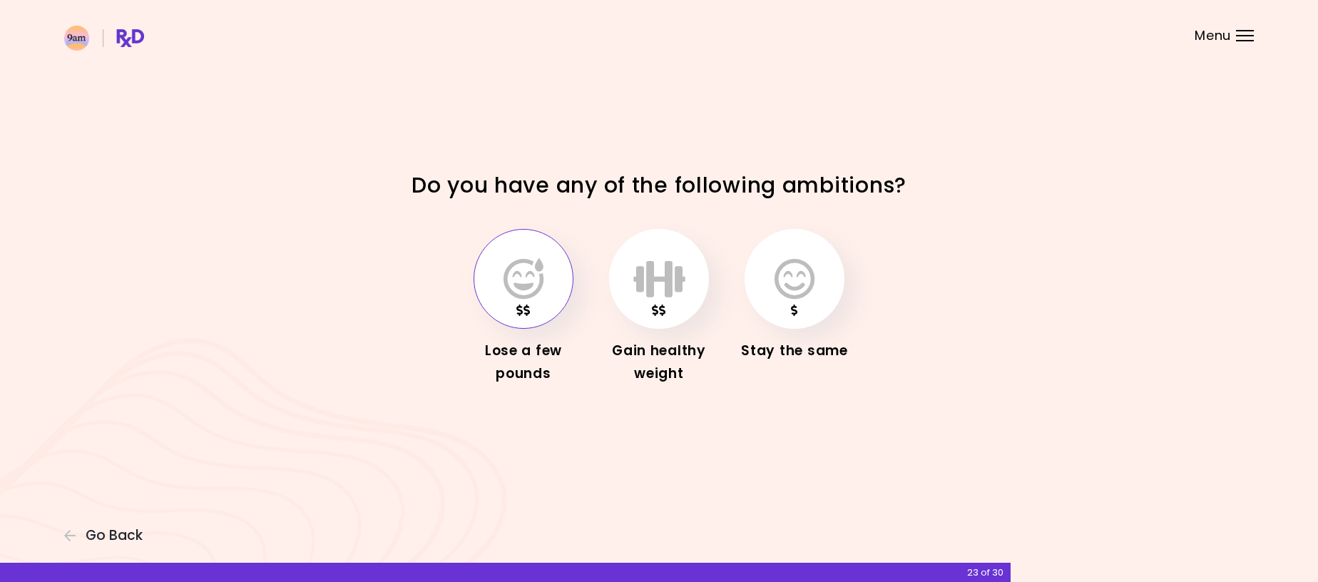
click at [510, 291] on icon "button" at bounding box center [524, 278] width 40 height 41
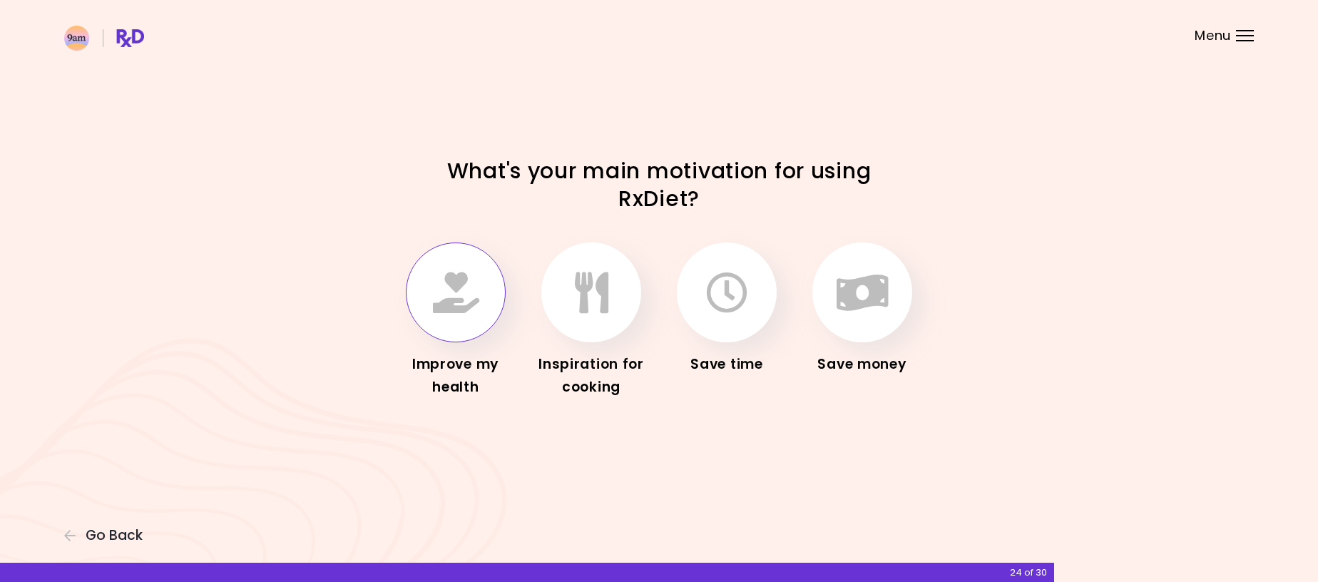
click at [479, 293] on button "button" at bounding box center [456, 293] width 100 height 100
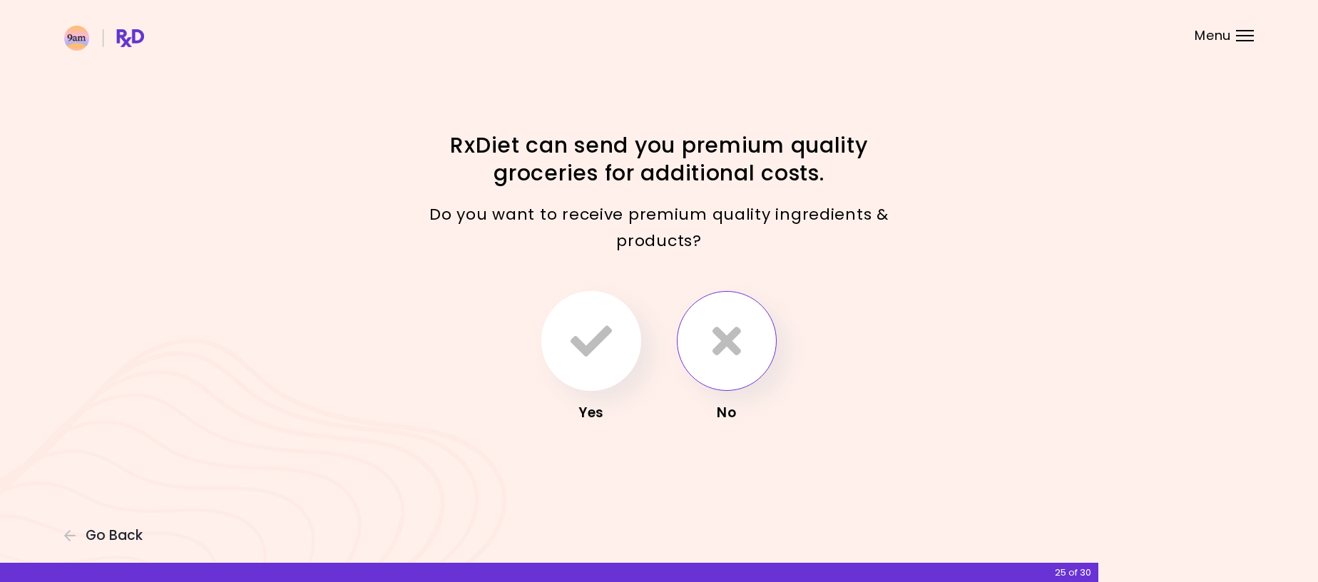
click at [719, 353] on icon "button" at bounding box center [727, 340] width 29 height 41
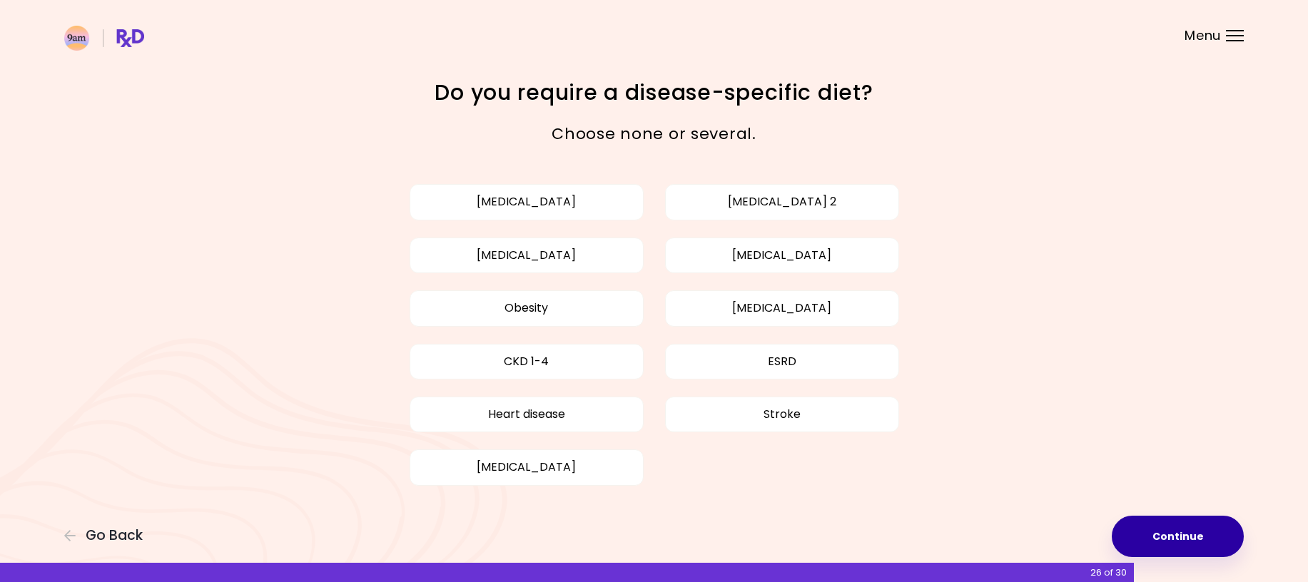
click at [1205, 534] on button "Continue" at bounding box center [1177, 536] width 132 height 41
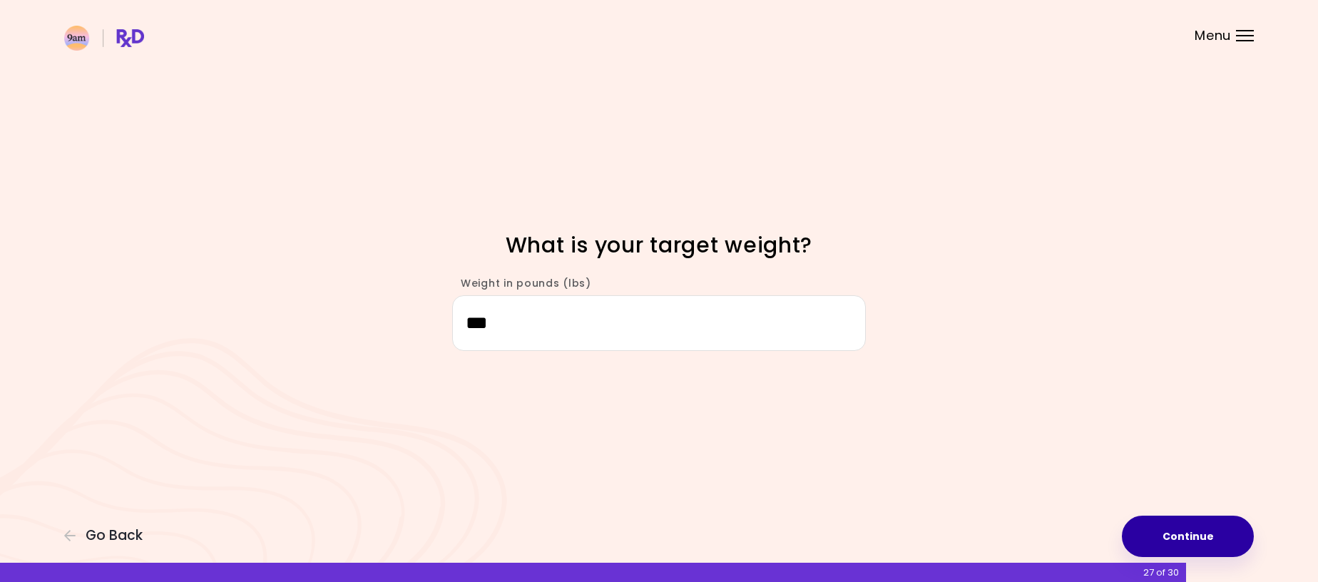
type input "***"
click at [1223, 530] on button "Continue" at bounding box center [1188, 536] width 132 height 41
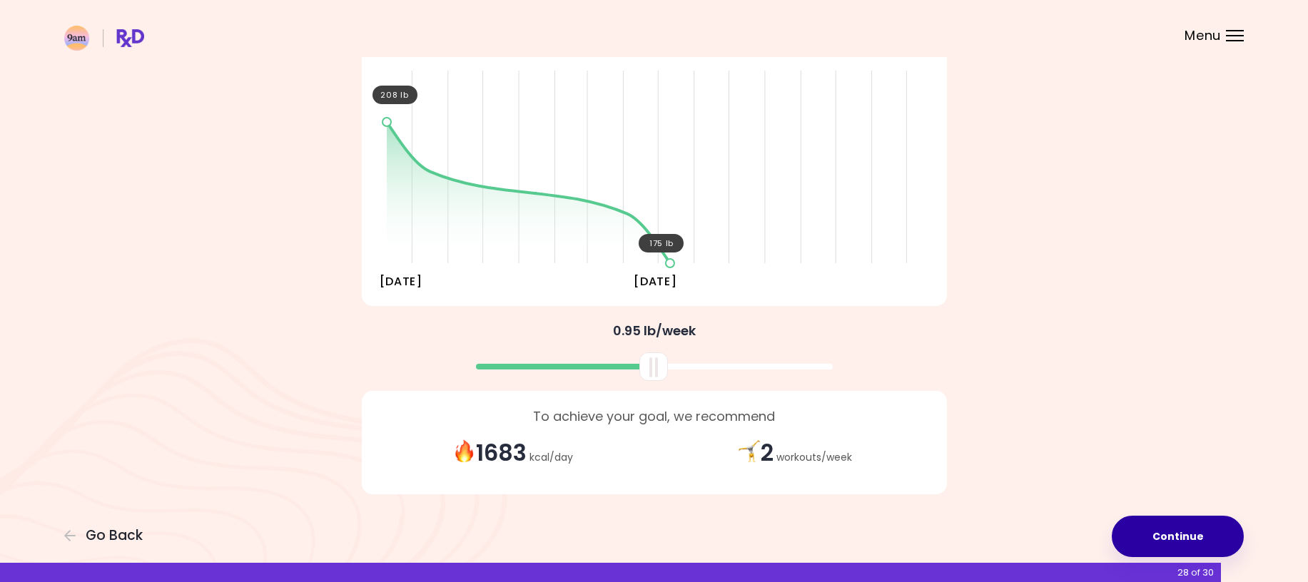
scroll to position [156, 0]
click at [1218, 535] on button "Continue" at bounding box center [1177, 536] width 132 height 41
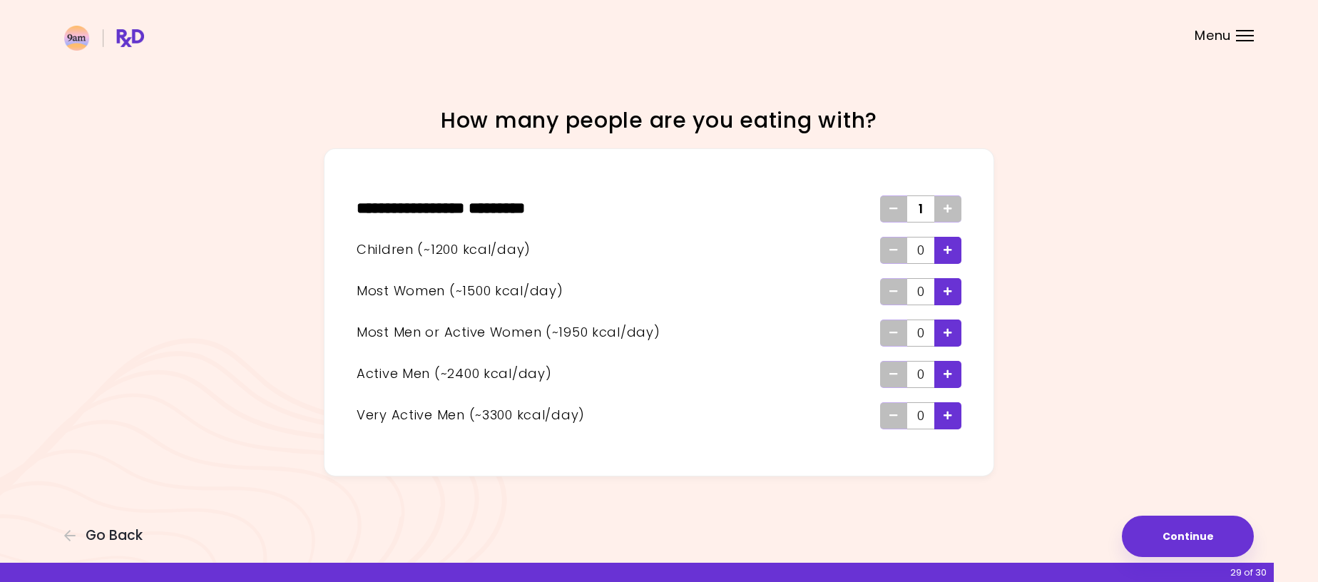
click at [950, 330] on icon "Add - Man or Active Woman" at bounding box center [948, 332] width 9 height 9
click at [948, 372] on icon "Add - Active Man" at bounding box center [948, 374] width 9 height 9
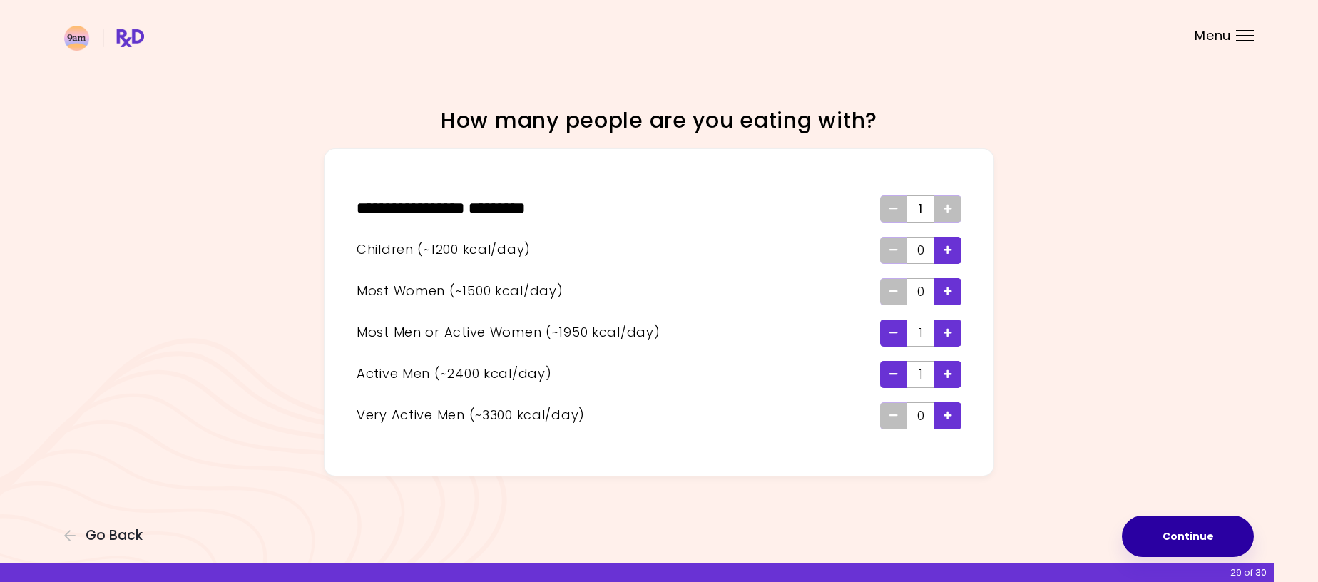
click at [1191, 534] on button "Continue" at bounding box center [1188, 536] width 132 height 41
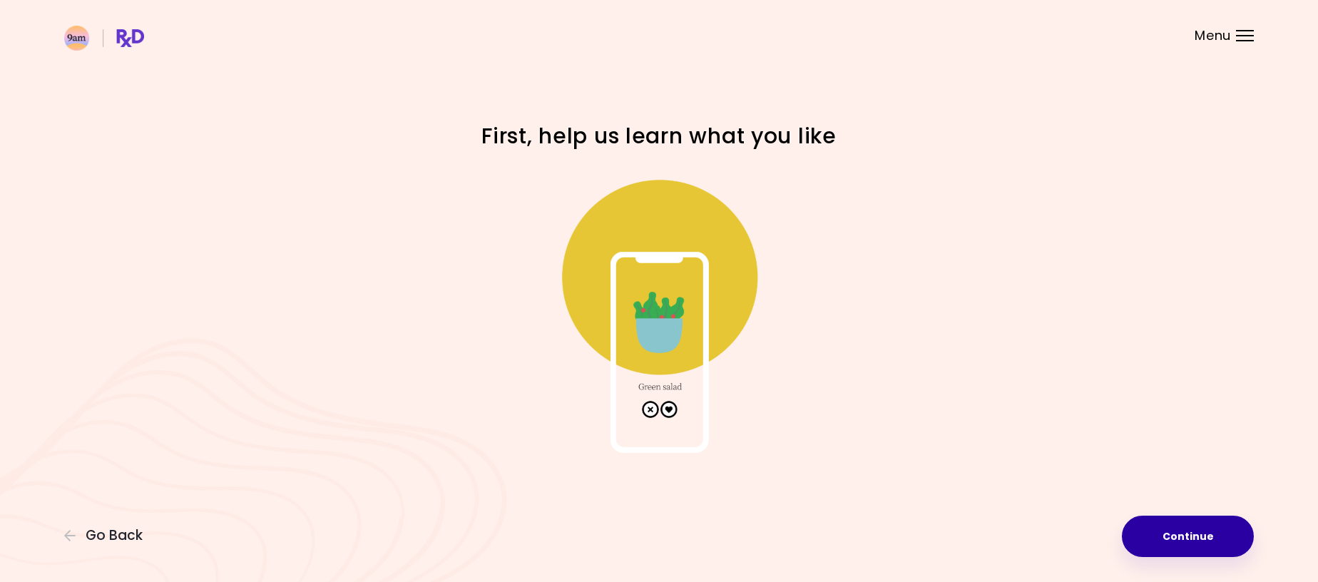
click at [1217, 544] on button "Continue" at bounding box center [1188, 536] width 132 height 41
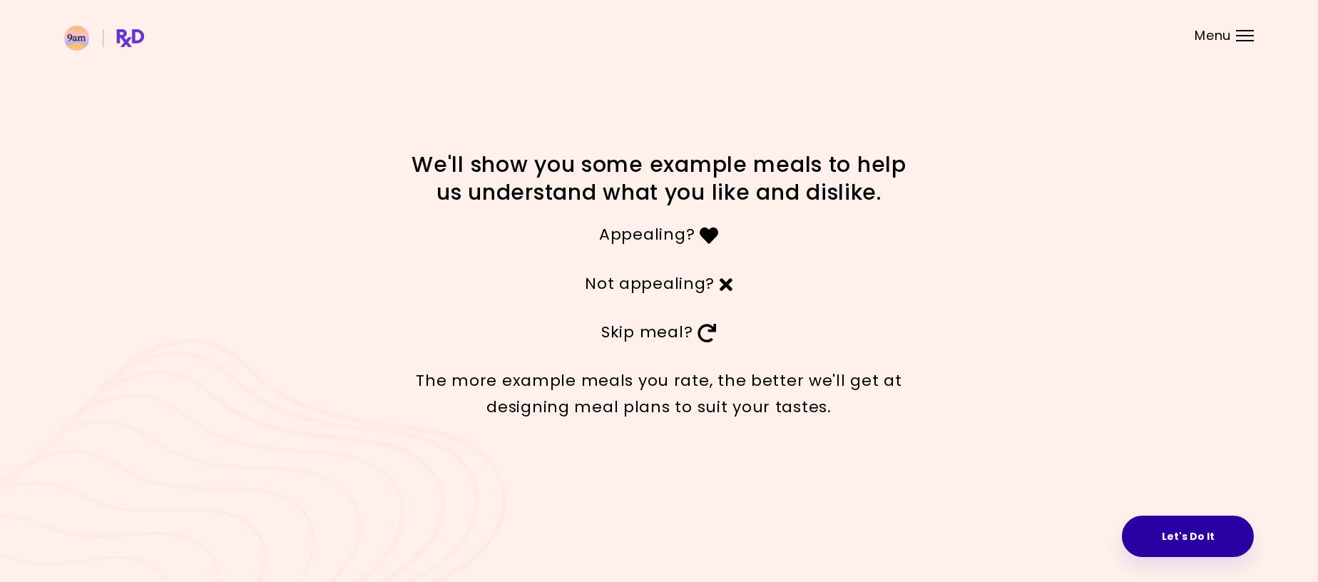
click at [1193, 531] on button "Let's Do It" at bounding box center [1188, 536] width 132 height 41
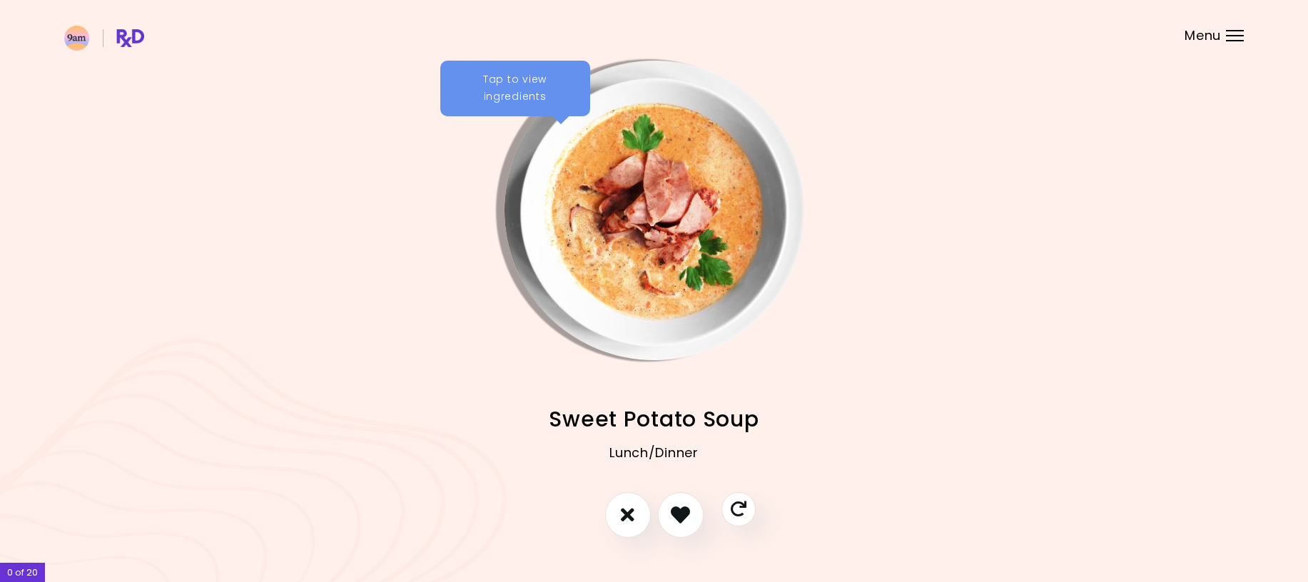
click at [660, 180] on img "Info - Sweet Potato Soup" at bounding box center [654, 211] width 300 height 300
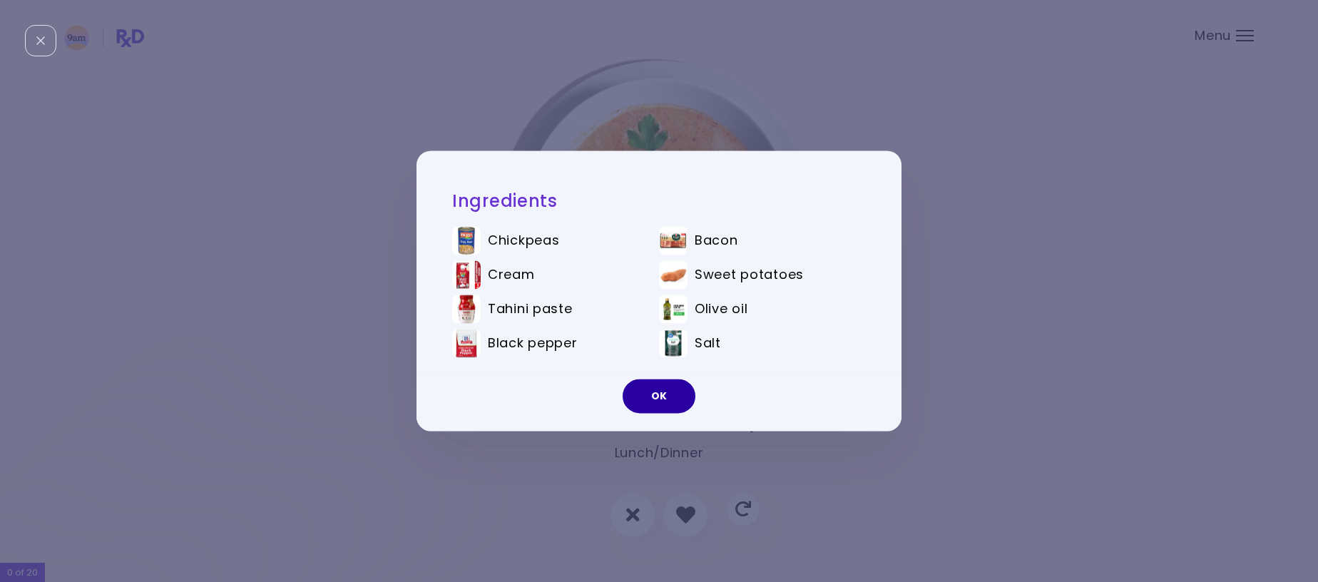
click at [660, 399] on button "OK" at bounding box center [659, 396] width 73 height 34
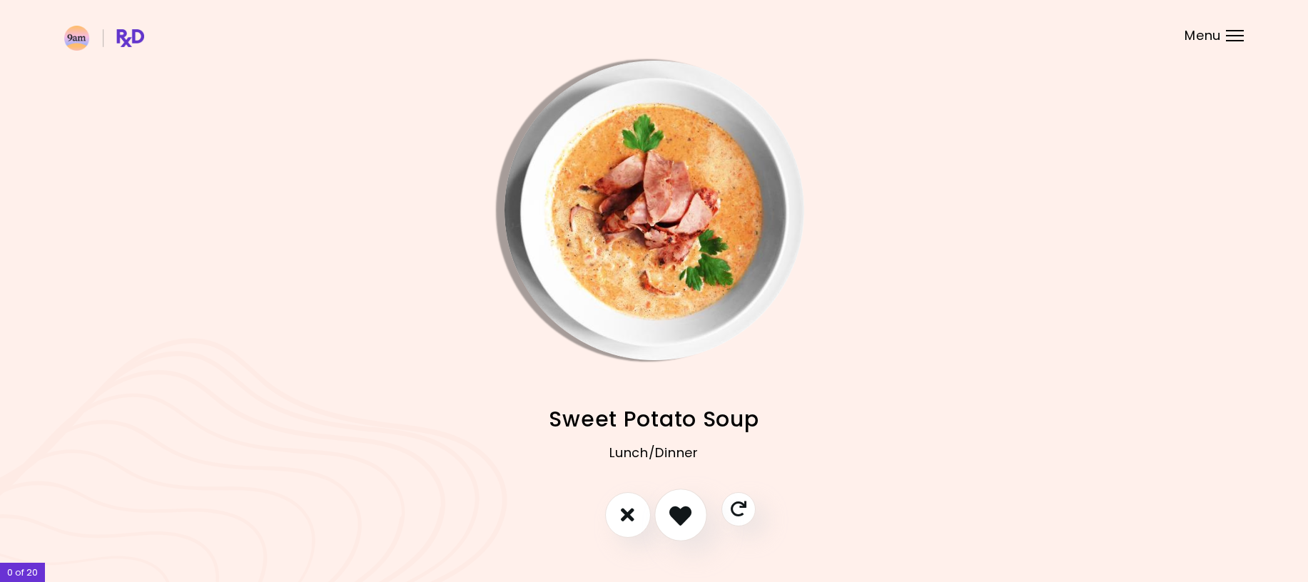
click at [684, 517] on icon "I like this recipe" at bounding box center [680, 515] width 22 height 22
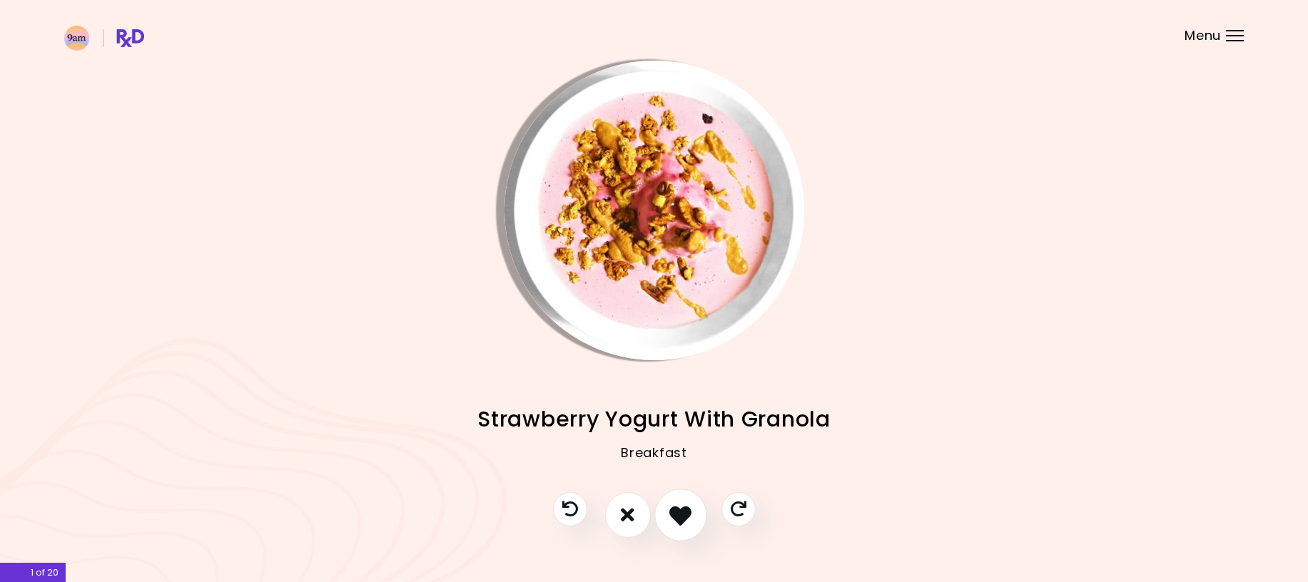
click at [684, 517] on icon "I like this recipe" at bounding box center [680, 515] width 22 height 22
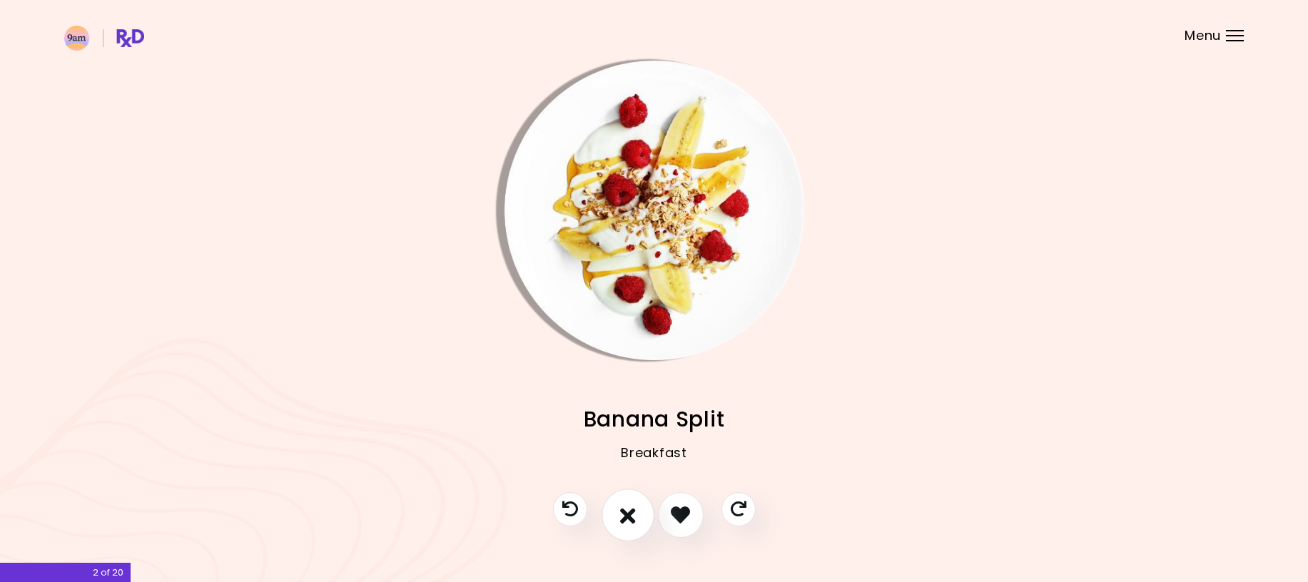
click at [619, 509] on button "I don't like this recipe" at bounding box center [627, 515] width 53 height 53
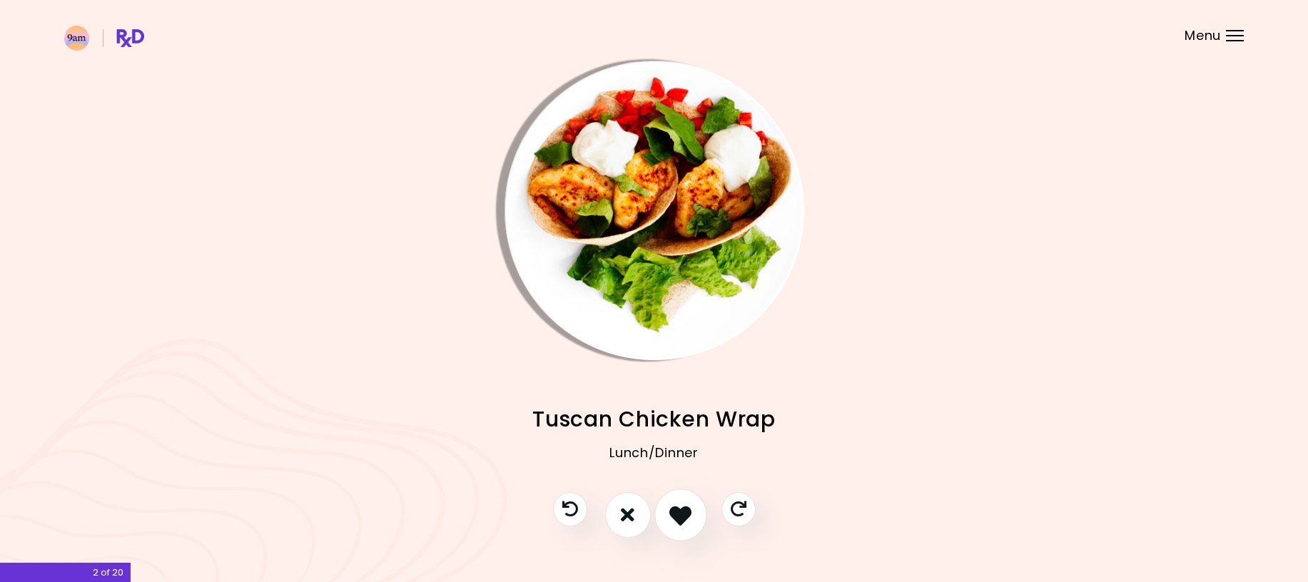
click at [686, 504] on icon "I like this recipe" at bounding box center [680, 515] width 22 height 22
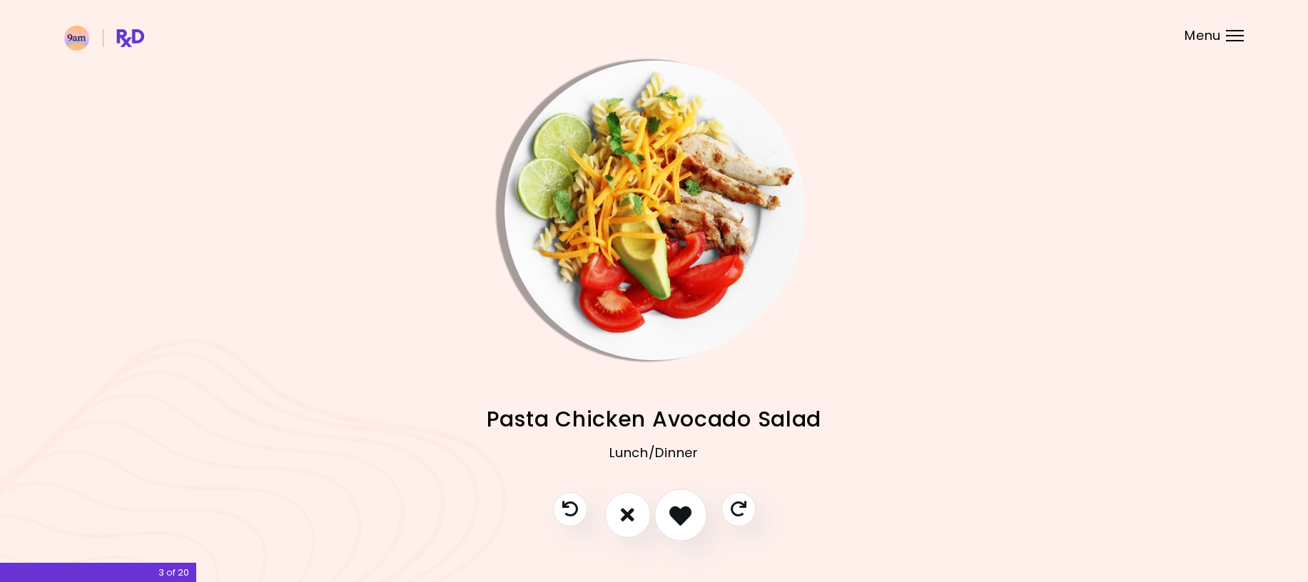
click at [683, 506] on icon "I like this recipe" at bounding box center [680, 515] width 22 height 22
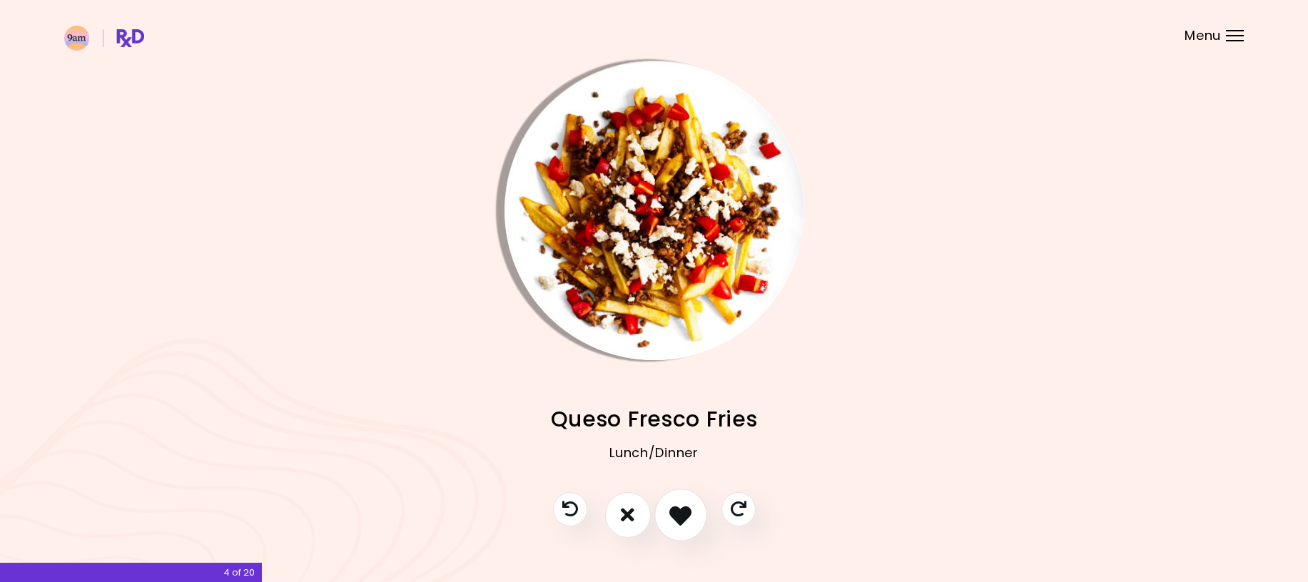
click at [683, 506] on icon "I like this recipe" at bounding box center [680, 515] width 22 height 22
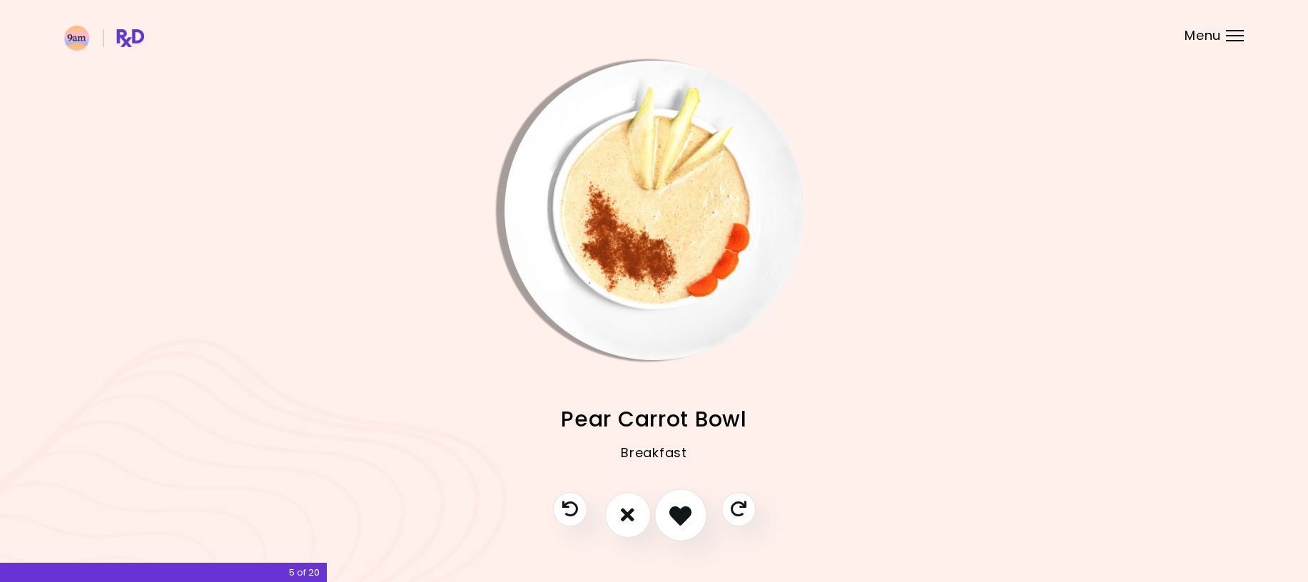
click at [683, 506] on icon "I like this recipe" at bounding box center [680, 515] width 22 height 22
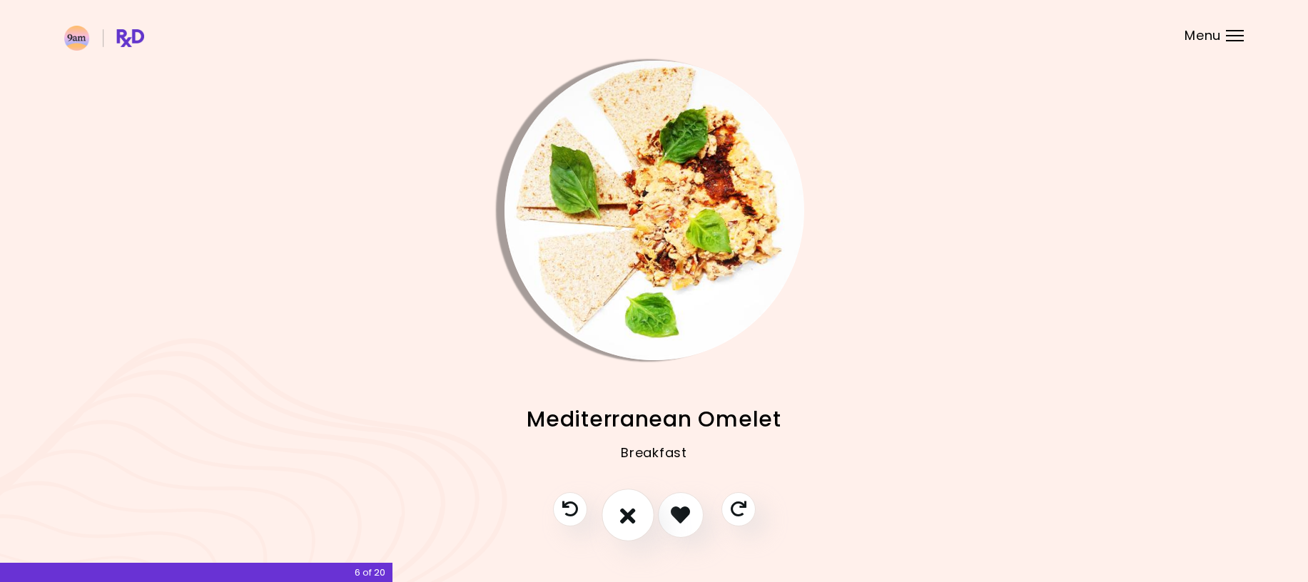
click at [634, 504] on icon "I don't like this recipe" at bounding box center [628, 515] width 16 height 22
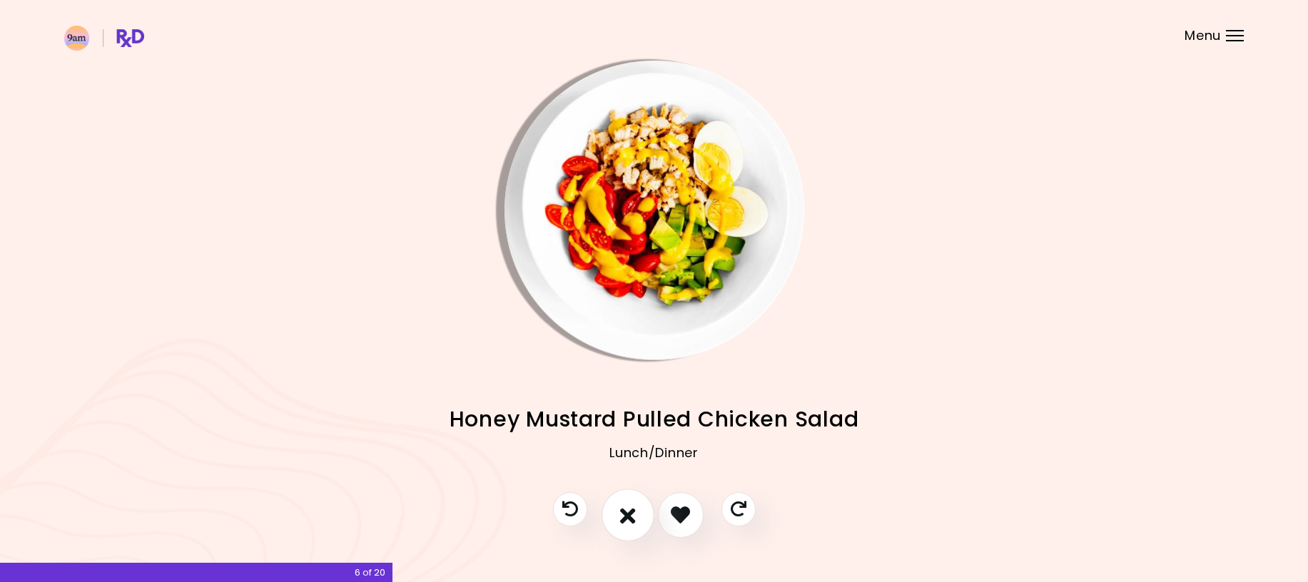
click at [631, 504] on icon "I don't like this recipe" at bounding box center [628, 515] width 16 height 22
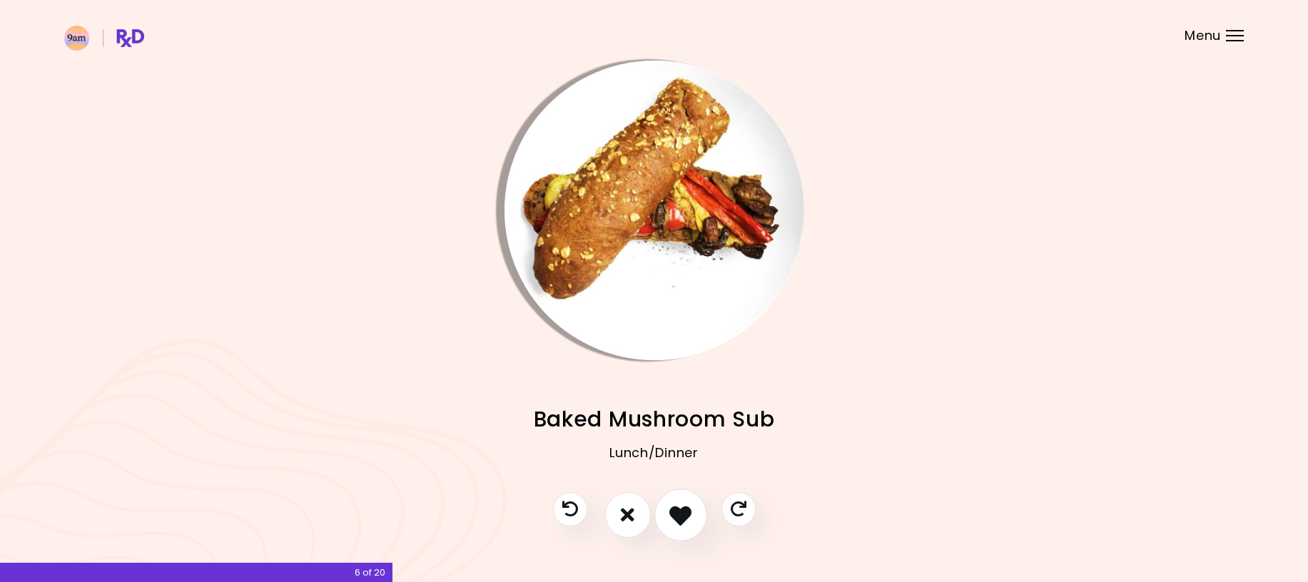
click at [688, 511] on icon "I like this recipe" at bounding box center [680, 515] width 22 height 22
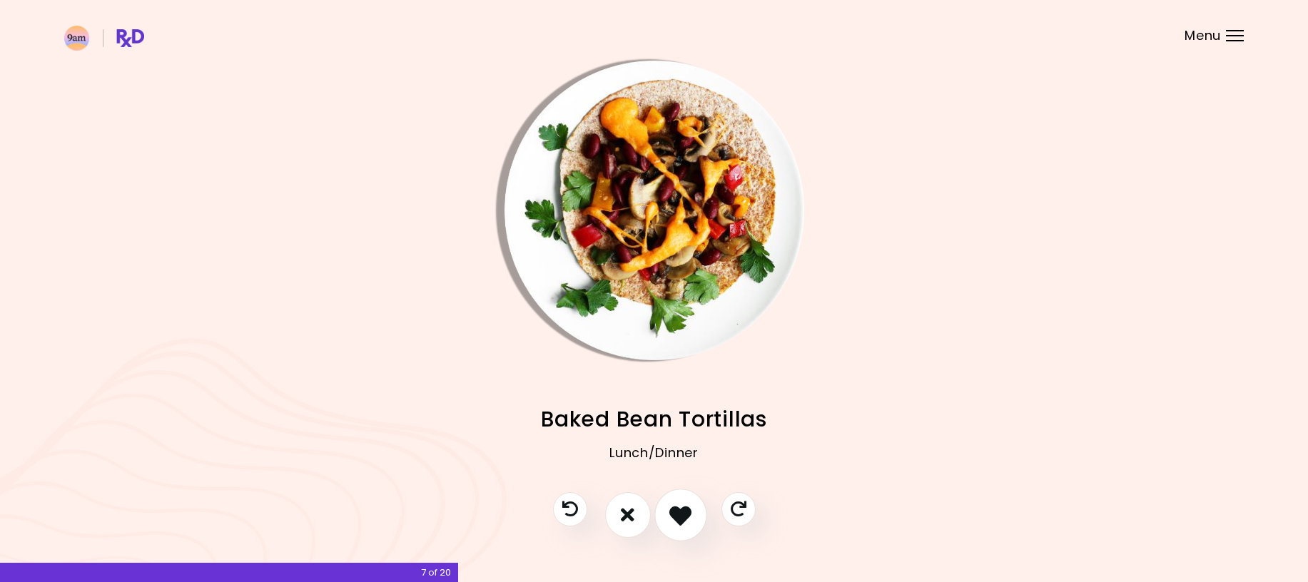
click at [678, 516] on icon "I like this recipe" at bounding box center [680, 515] width 22 height 22
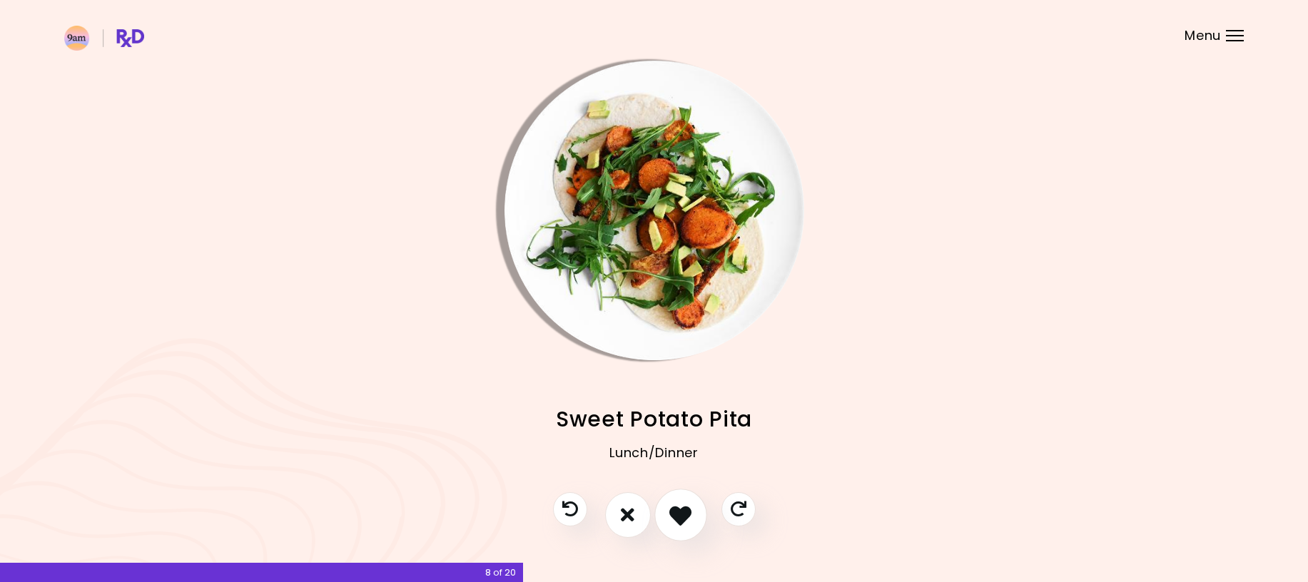
click at [678, 516] on icon "I like this recipe" at bounding box center [680, 515] width 22 height 22
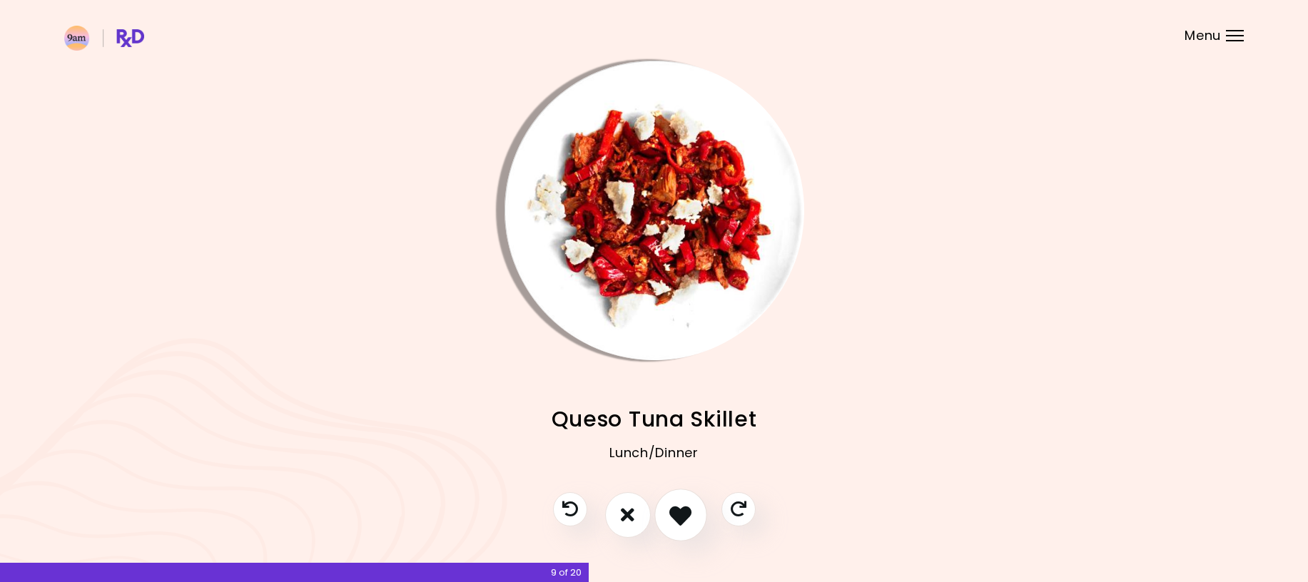
click at [678, 516] on icon "I like this recipe" at bounding box center [680, 515] width 22 height 22
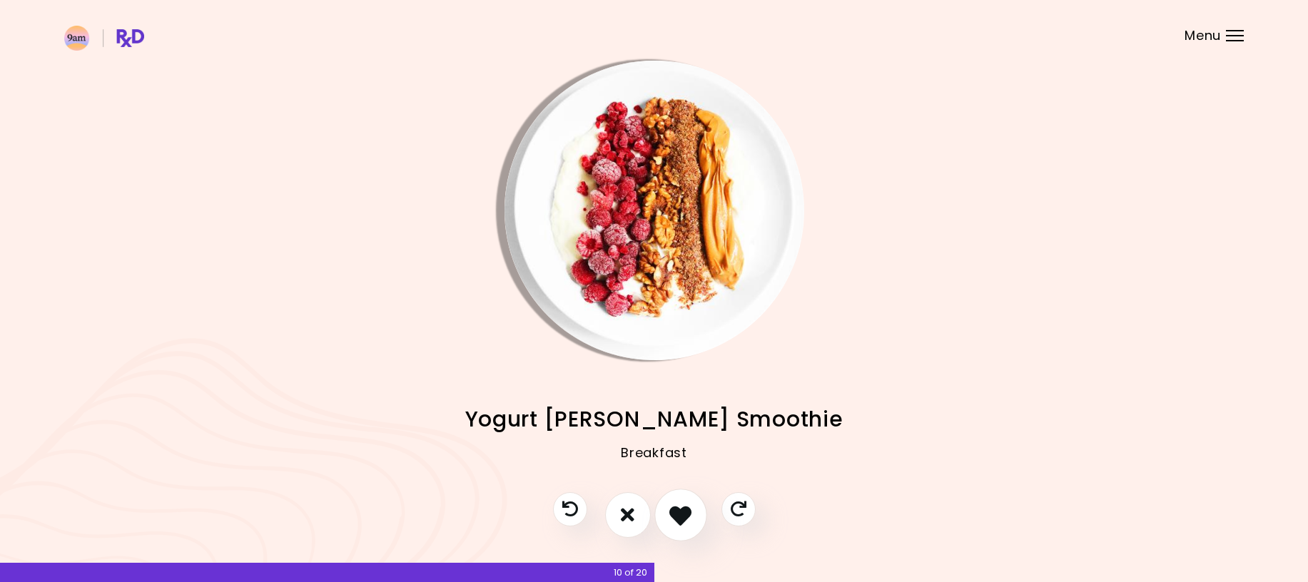
click at [678, 516] on icon "I like this recipe" at bounding box center [680, 515] width 22 height 22
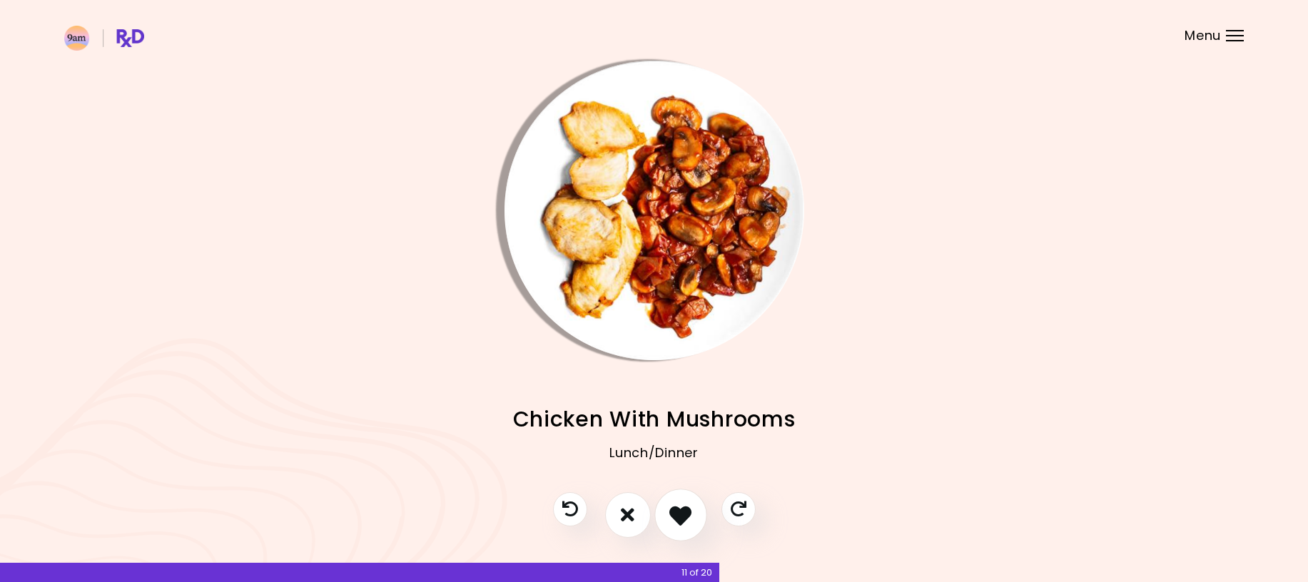
click at [678, 516] on icon "I like this recipe" at bounding box center [680, 515] width 22 height 22
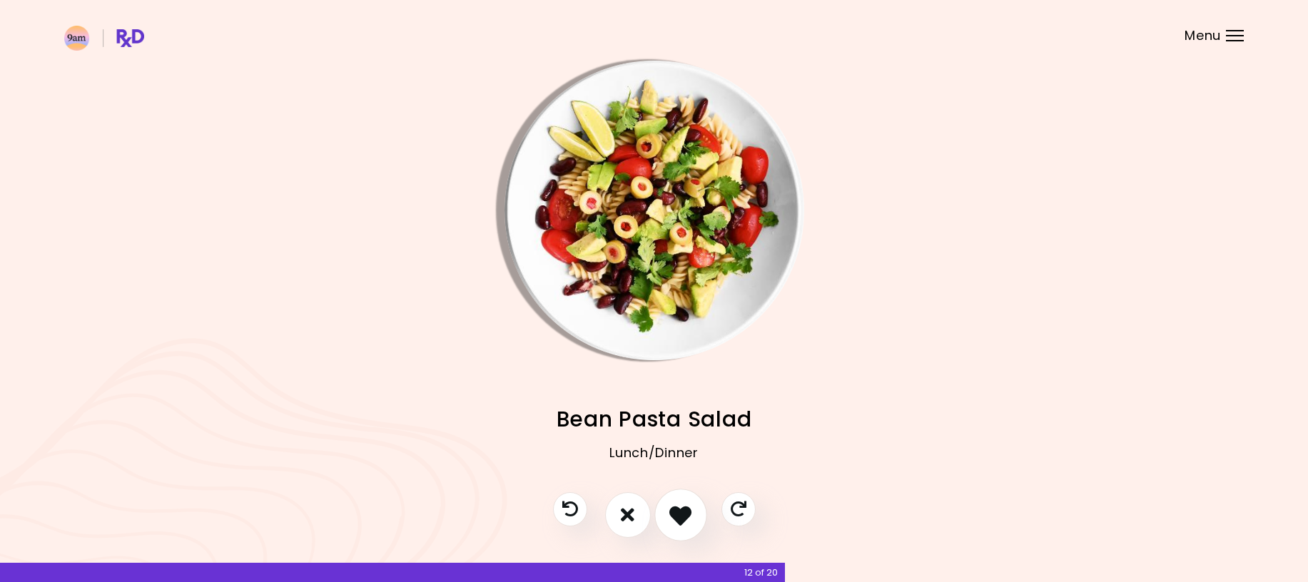
click at [678, 516] on icon "I like this recipe" at bounding box center [680, 515] width 22 height 22
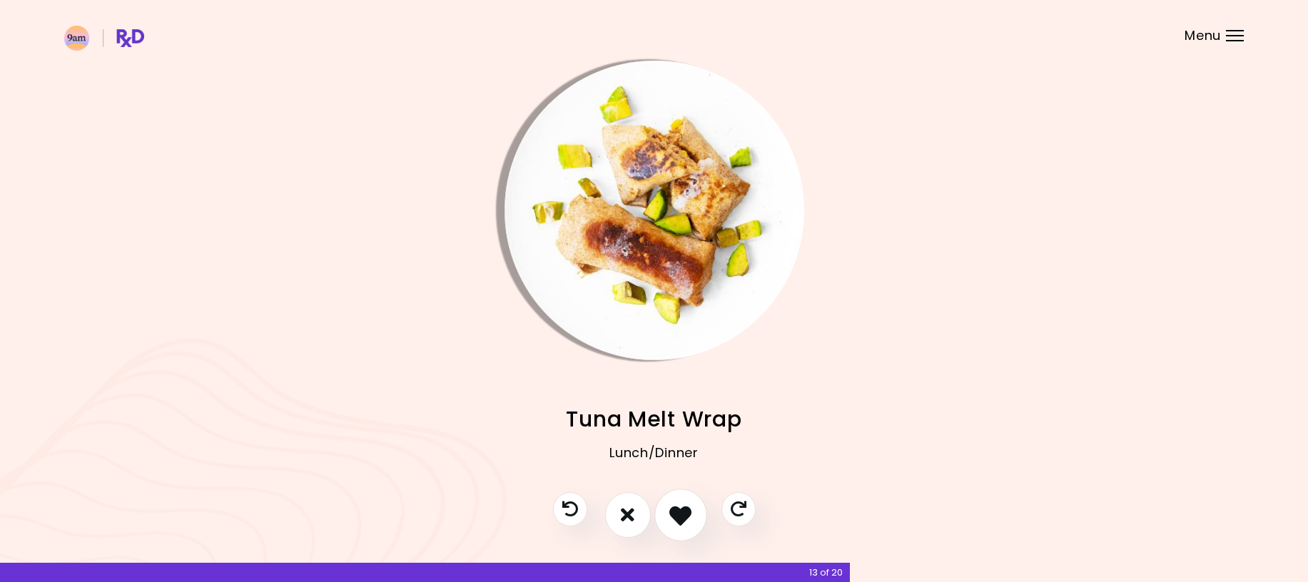
click at [678, 516] on icon "I like this recipe" at bounding box center [680, 515] width 22 height 22
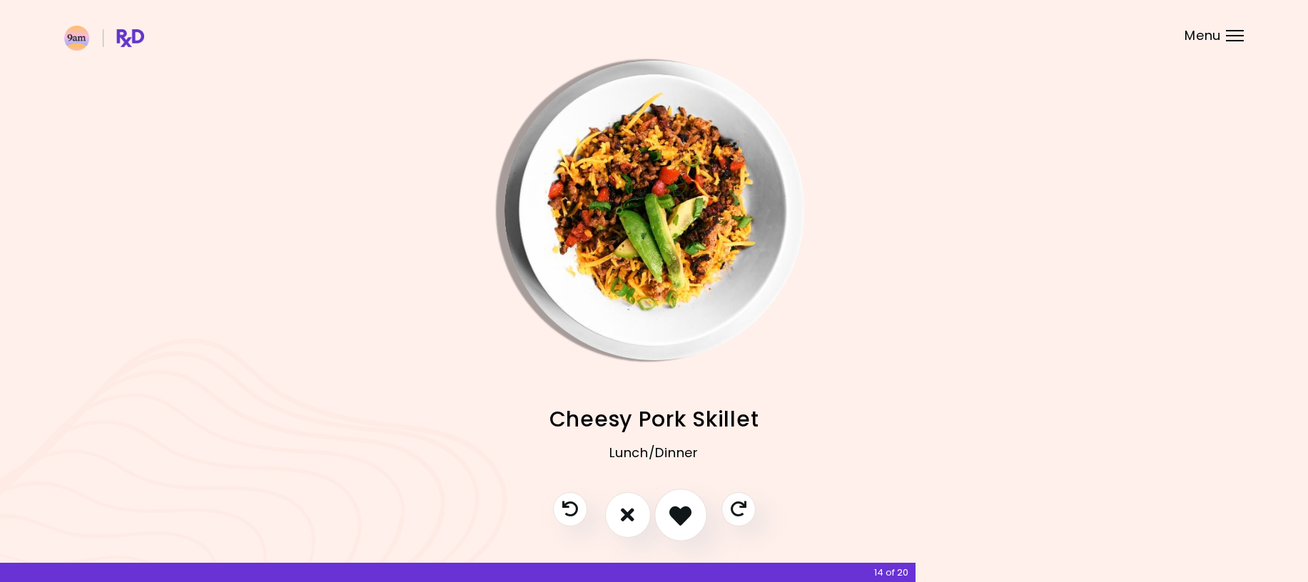
click at [678, 516] on icon "I like this recipe" at bounding box center [680, 515] width 22 height 22
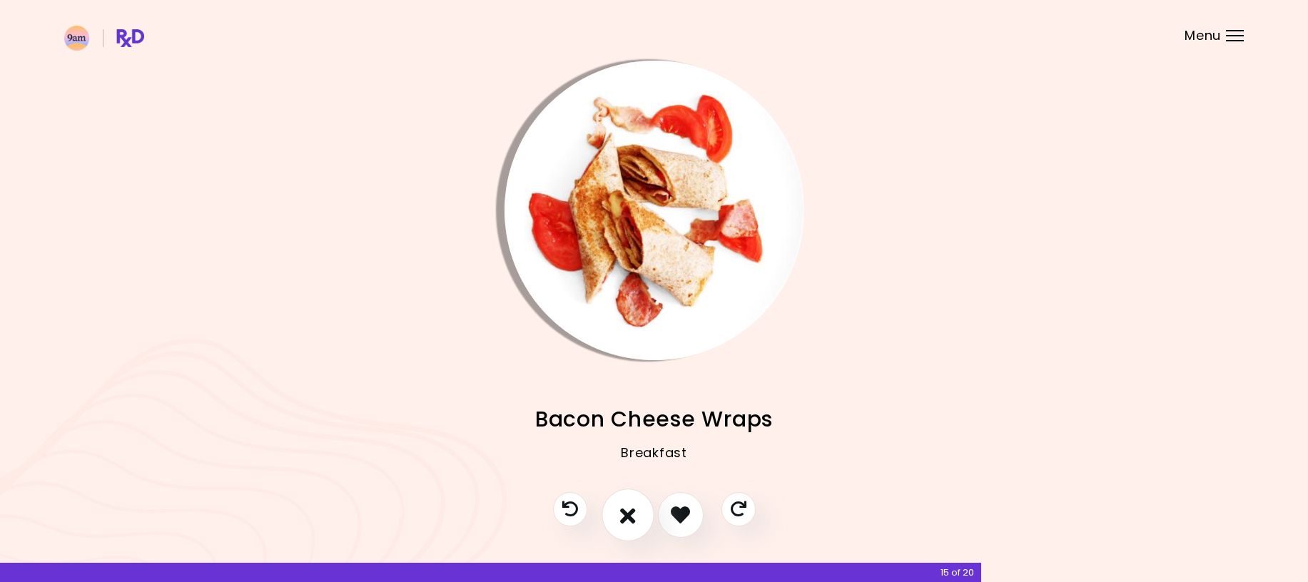
click at [634, 510] on icon "I don't like this recipe" at bounding box center [628, 515] width 16 height 22
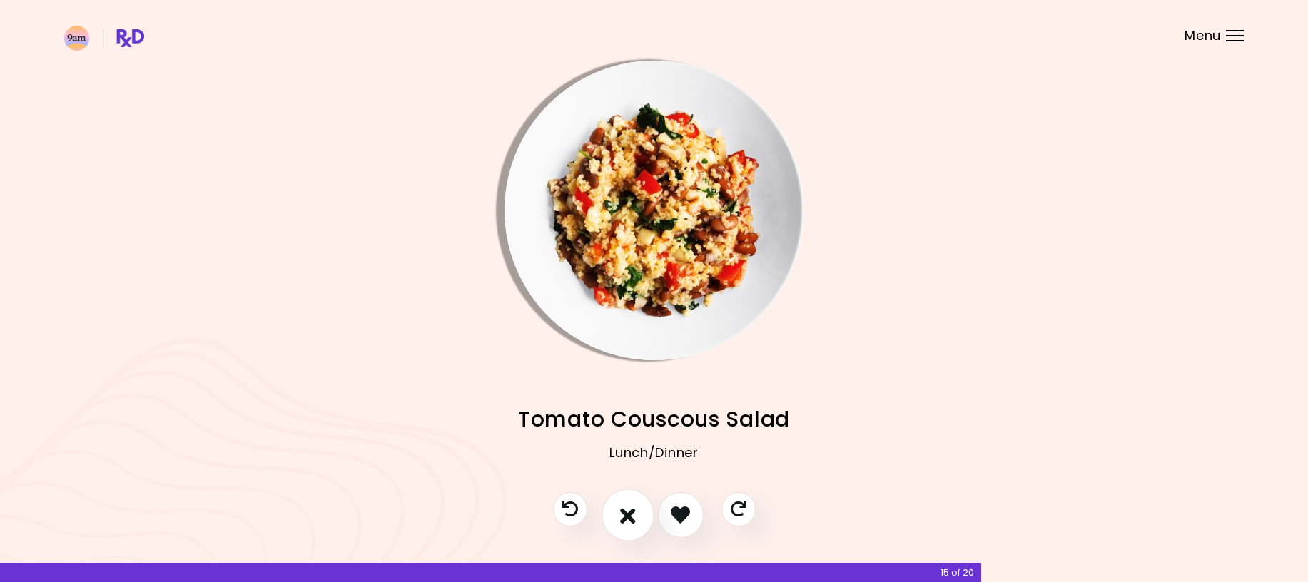
click at [623, 507] on icon "I don't like this recipe" at bounding box center [628, 515] width 16 height 22
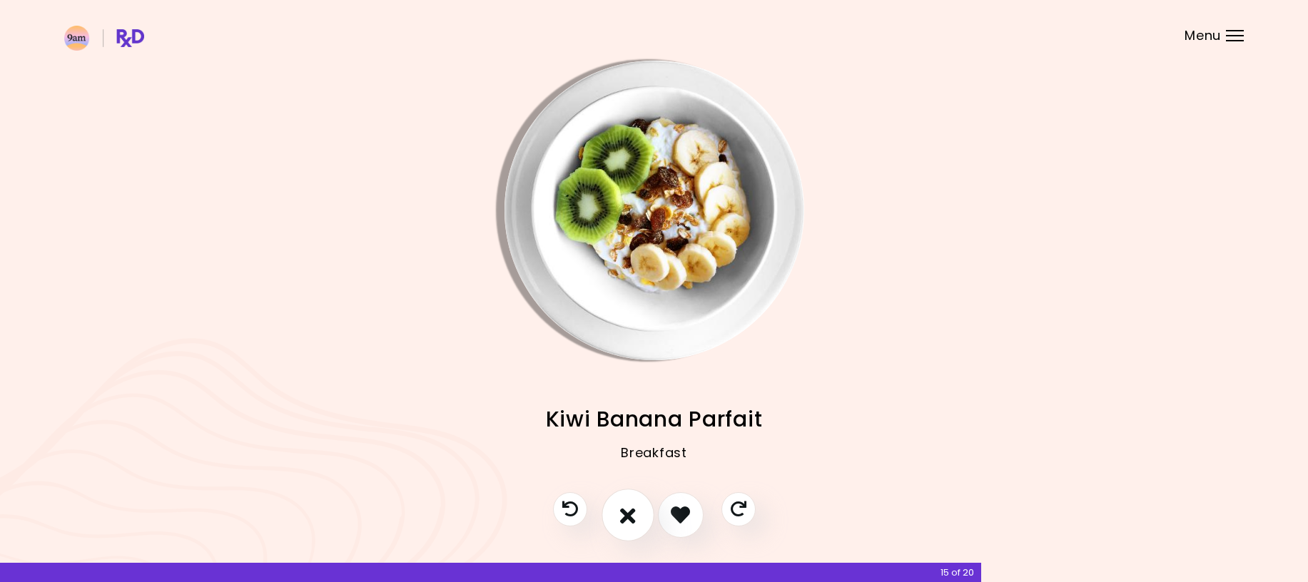
click at [622, 509] on icon "I don't like this recipe" at bounding box center [628, 515] width 16 height 22
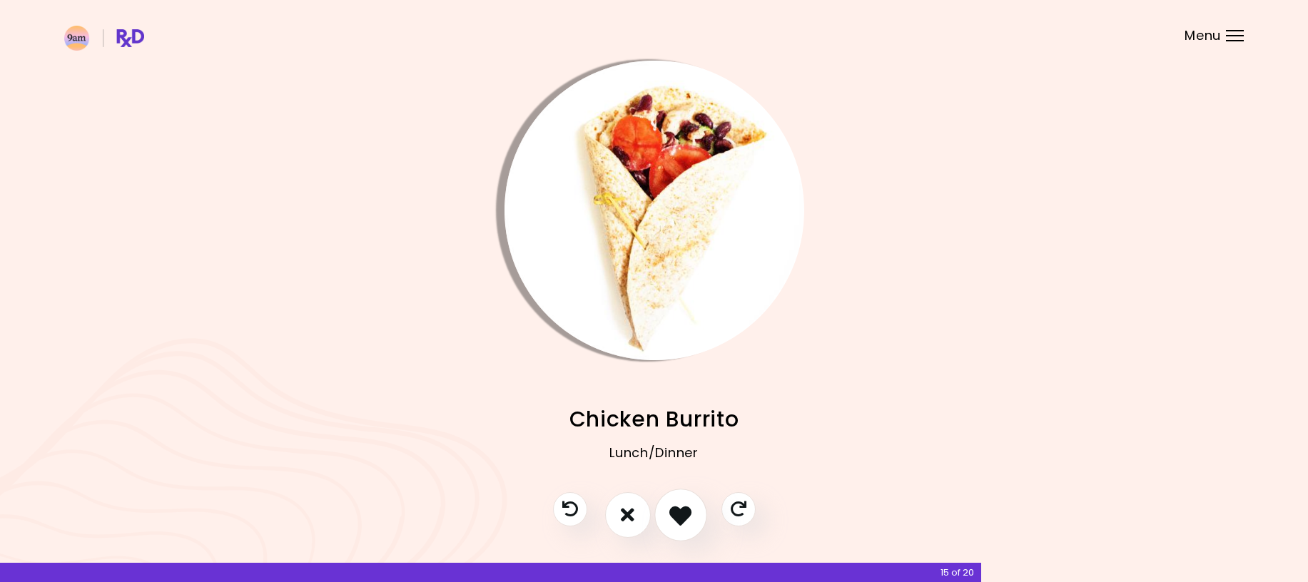
click at [676, 509] on icon "I like this recipe" at bounding box center [680, 515] width 22 height 22
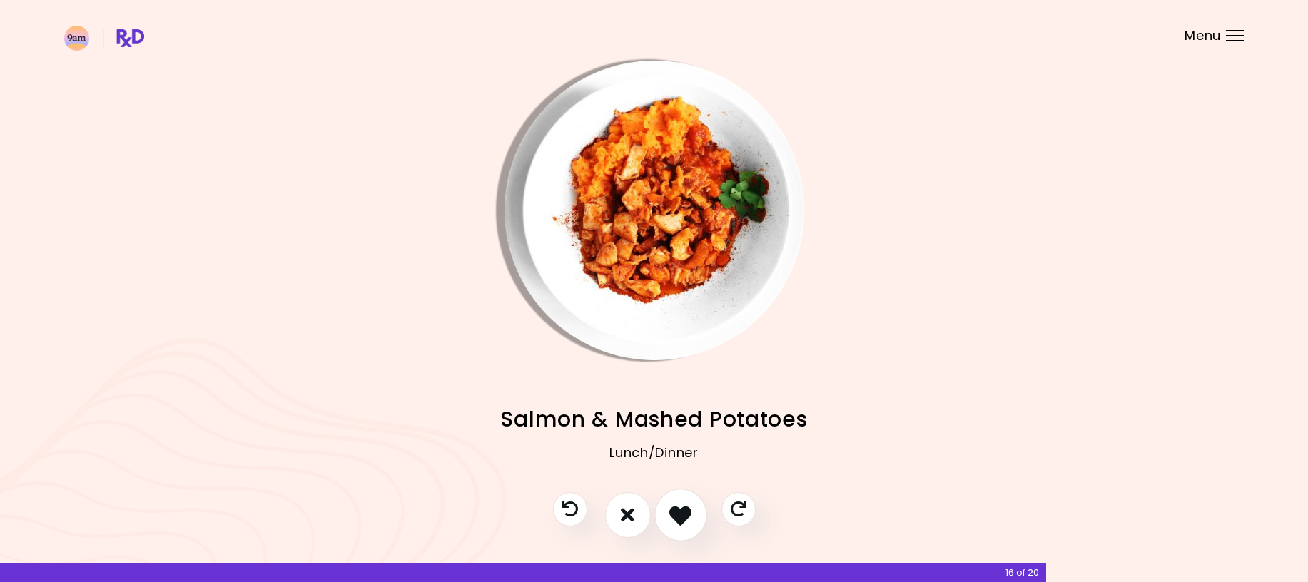
click at [676, 509] on icon "I like this recipe" at bounding box center [680, 515] width 22 height 22
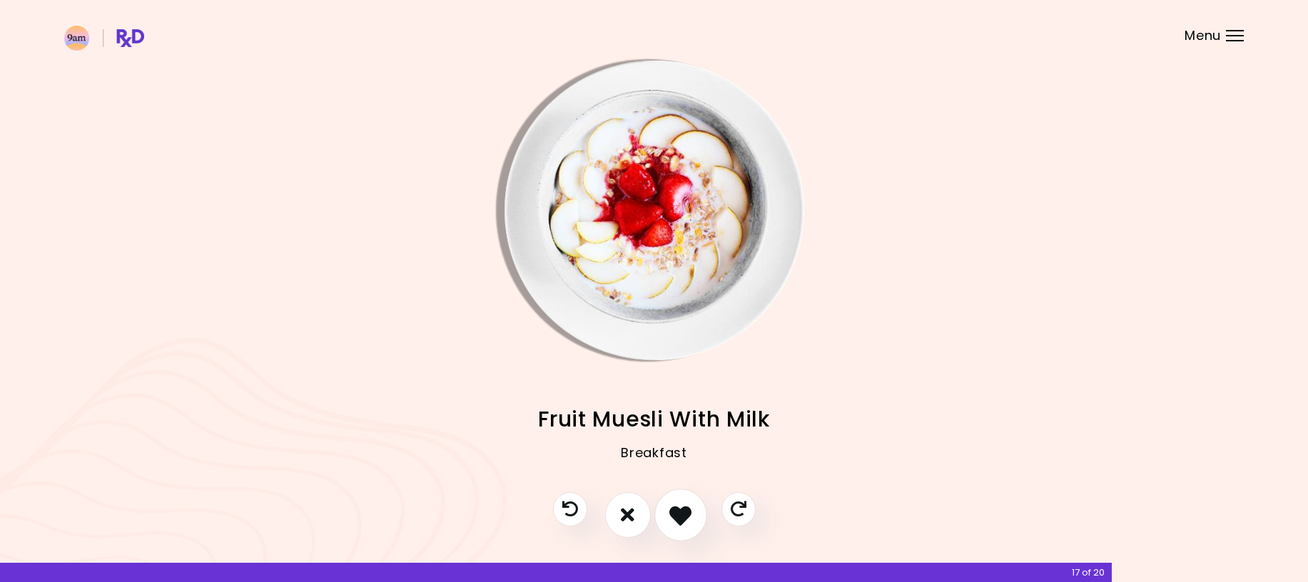
click at [671, 503] on button "I like this recipe" at bounding box center [680, 515] width 53 height 53
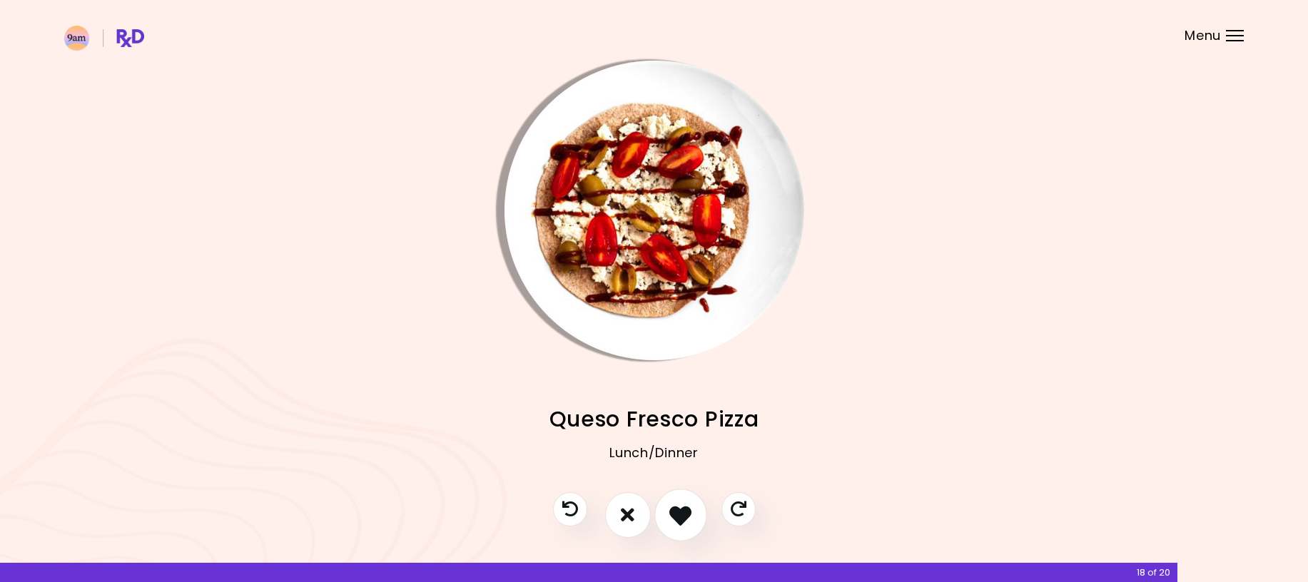
click at [690, 516] on icon "I like this recipe" at bounding box center [680, 515] width 22 height 22
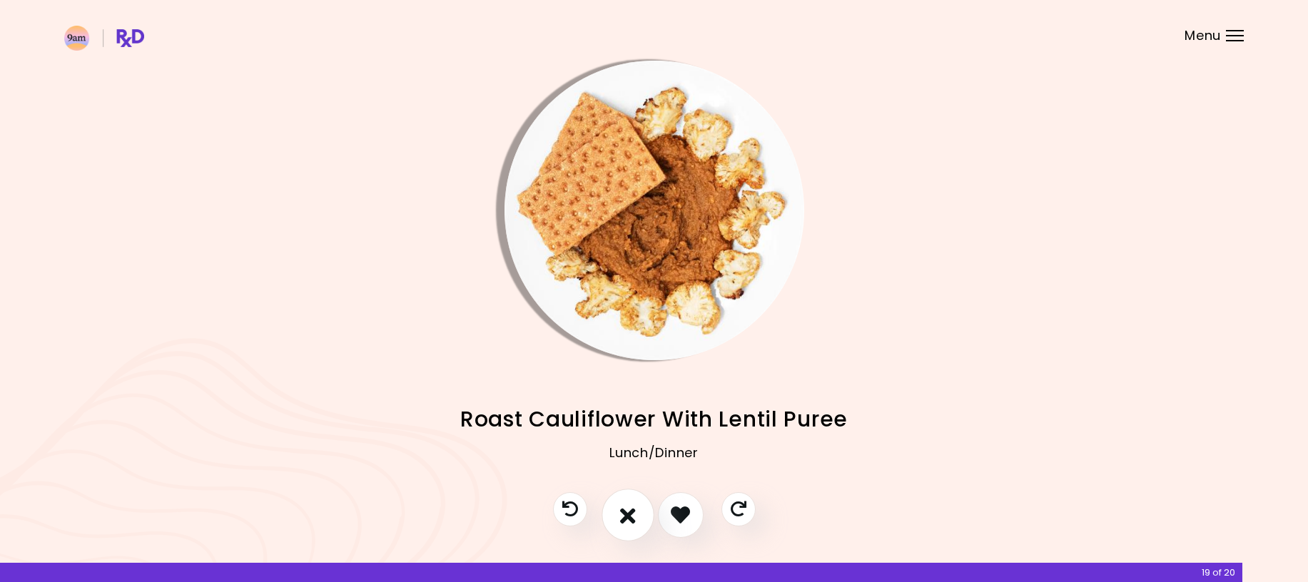
click at [623, 509] on icon "I don't like this recipe" at bounding box center [628, 515] width 16 height 22
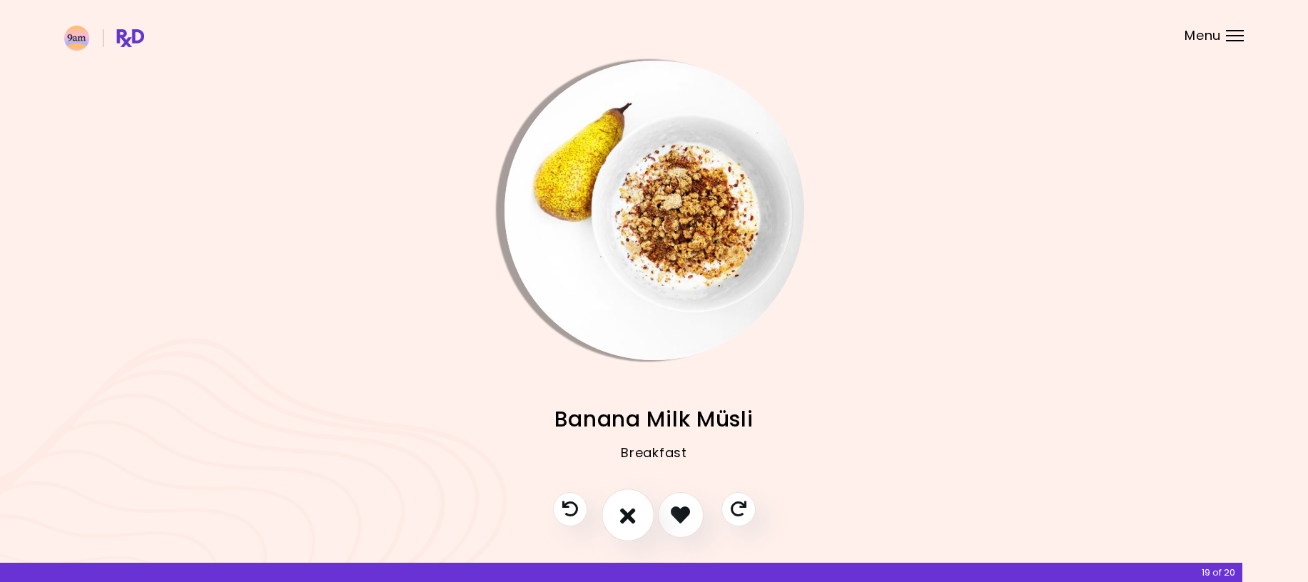
click at [631, 522] on icon "I don't like this recipe" at bounding box center [628, 515] width 16 height 22
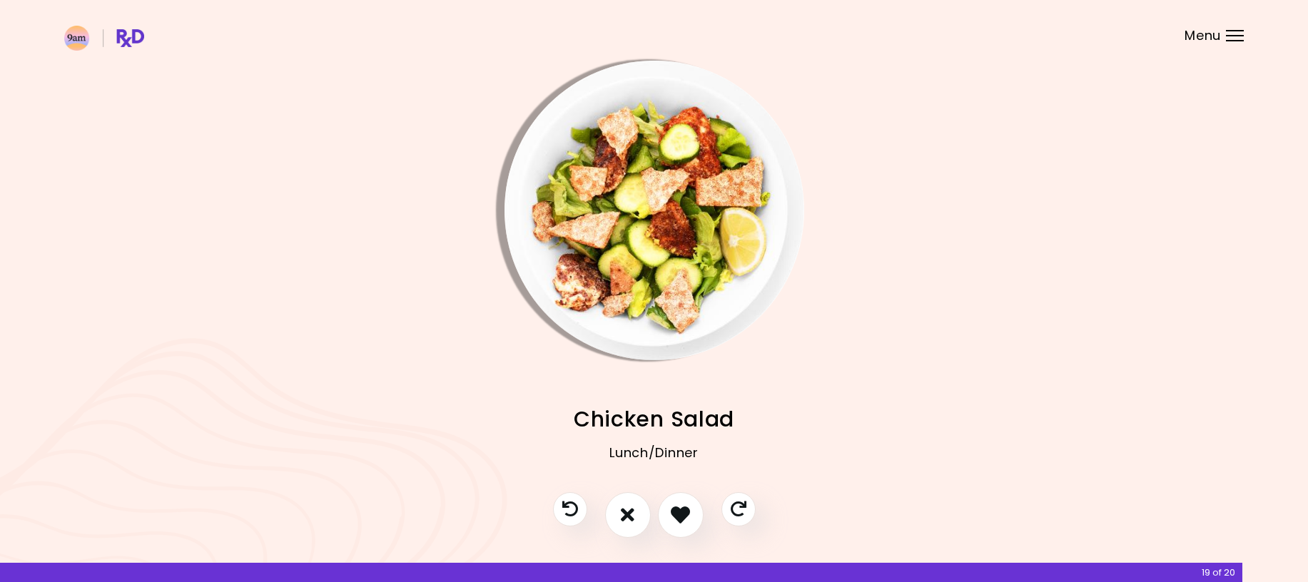
click at [681, 518] on icon "I like this recipe" at bounding box center [680, 514] width 19 height 19
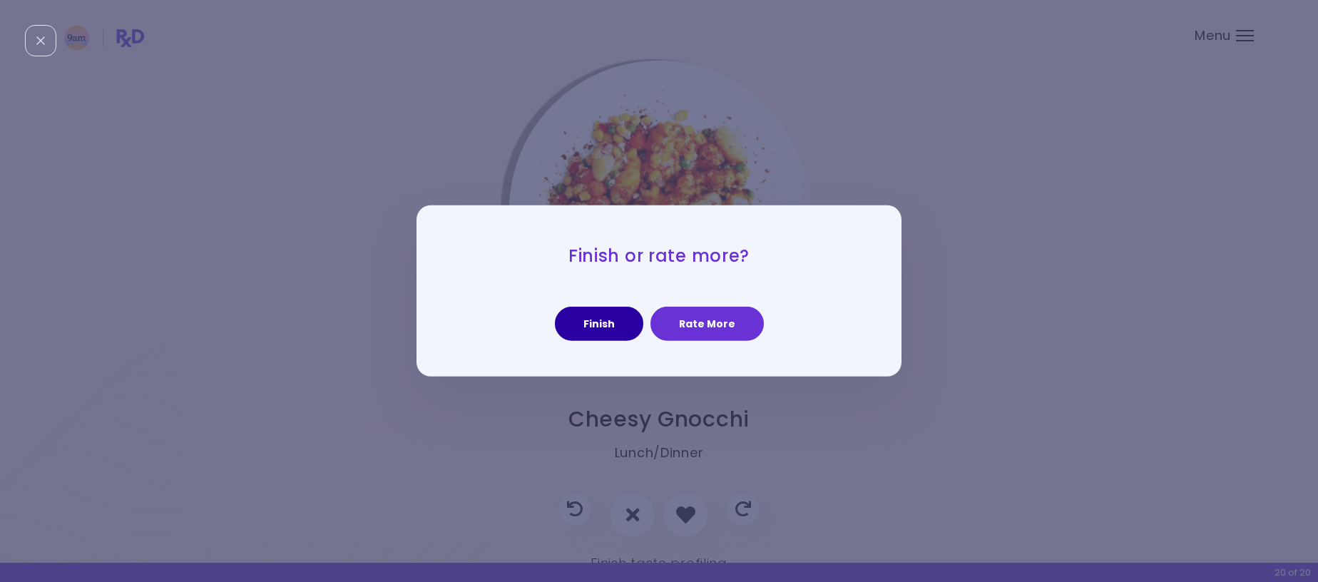
click at [605, 320] on button "Finish" at bounding box center [599, 324] width 88 height 34
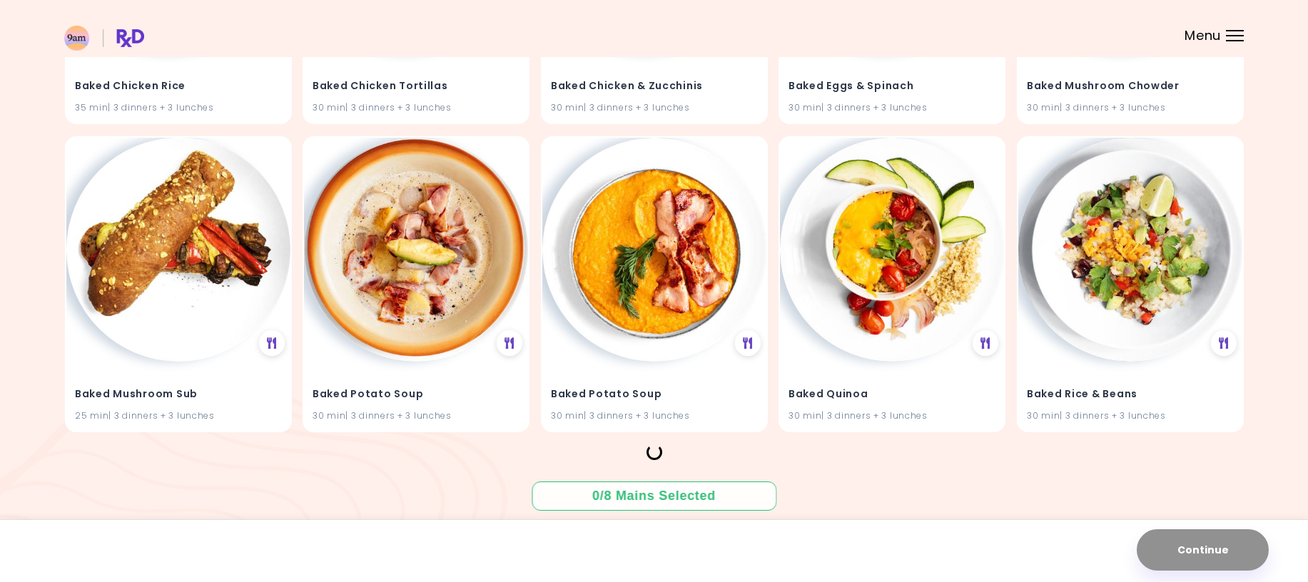
scroll to position [3458, 0]
